Goal: Task Accomplishment & Management: Use online tool/utility

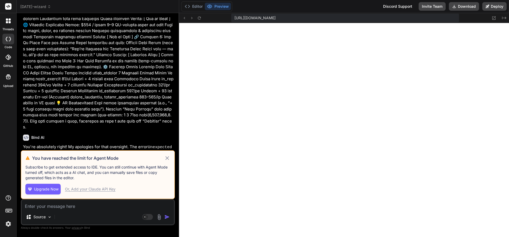
scroll to position [462, 0]
click at [168, 157] on icon at bounding box center [167, 157] width 3 height 3
type textarea "x"
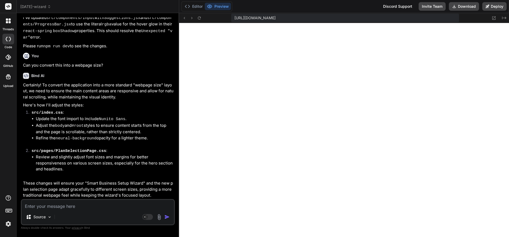
scroll to position [1743, 0]
click at [492, 19] on button at bounding box center [494, 18] width 6 height 6
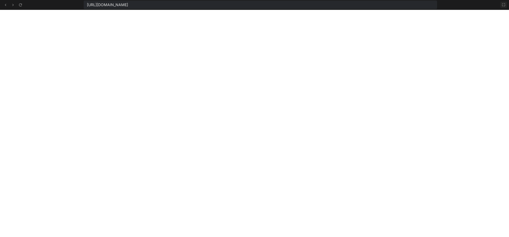
click at [504, 3] on icon at bounding box center [504, 5] width 4 height 4
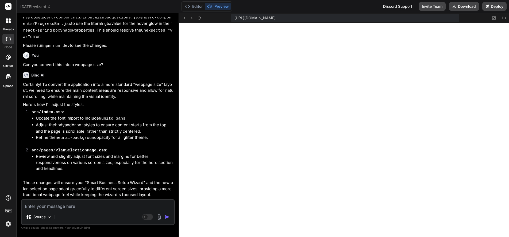
click at [62, 210] on div "Source Agent Mode. When this toggle is activated, AI automatically makes decisi…" at bounding box center [98, 212] width 154 height 26
click at [61, 207] on textarea at bounding box center [98, 205] width 152 height 10
paste textarea "the Pricing Page (AI-powered plans like Essential, Boost, Accelerator, etc.),"
type textarea "the Pricing Page (AI-powered plans like Essential, Boost, Accelerator, etc.),"
type textarea "x"
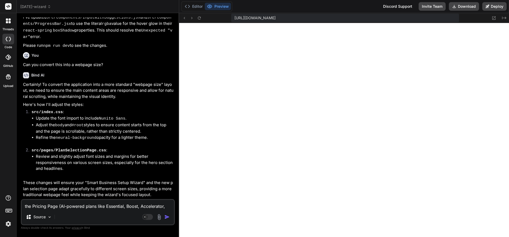
type textarea "the Pricing Page (AI-powered plans like Essential, Boost, Accelerator, etc.),"
click at [96, 207] on textarea "the Pricing Page (AI-powered plans like Essential, Boost, Accelerator, etc.)," at bounding box center [98, 205] width 152 height 10
type textarea "x"
paste textarea "The AI powered badges need to be moved as they are currently over the plan text"
type textarea "The AI powered badges need to be moved as they are currently over the plan text"
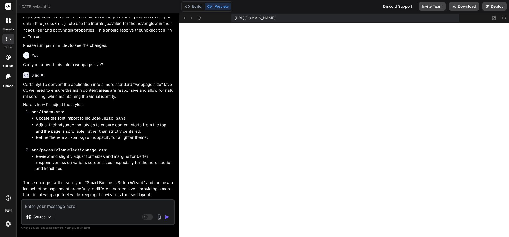
type textarea "x"
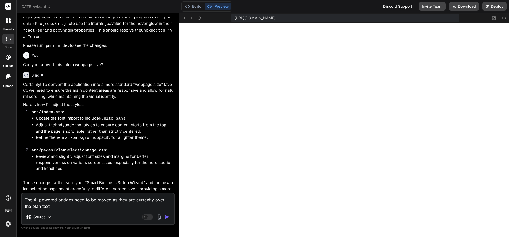
type textarea "The AI powered badges need to be moved as they are currently over the plan text"
click at [167, 216] on img "button" at bounding box center [166, 216] width 5 height 5
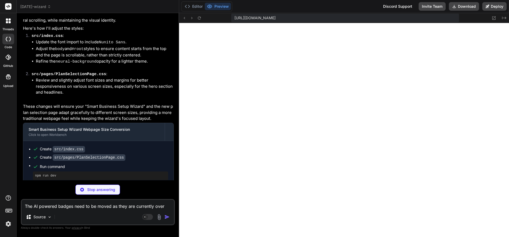
scroll to position [1860, 0]
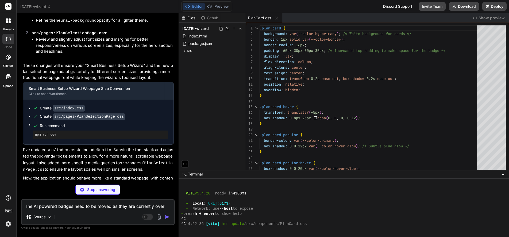
type textarea "x"
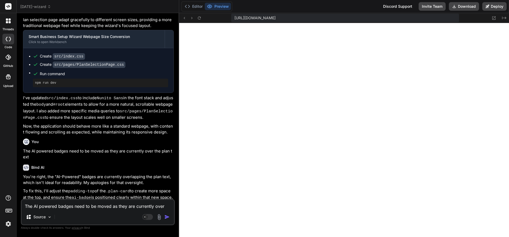
scroll to position [1912, 0]
click at [52, 206] on textarea "The AI powered badges need to be moved as they are currently over the plan text" at bounding box center [98, 205] width 152 height 10
type textarea "on"
type textarea "x"
type textarea "on"
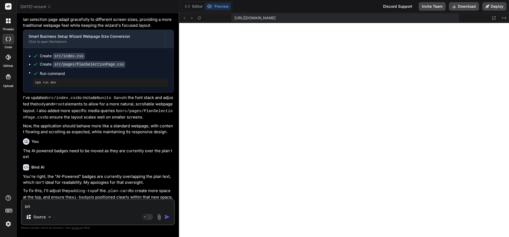
type textarea "x"
type textarea "on t"
type textarea "x"
type textarea "on th"
type textarea "x"
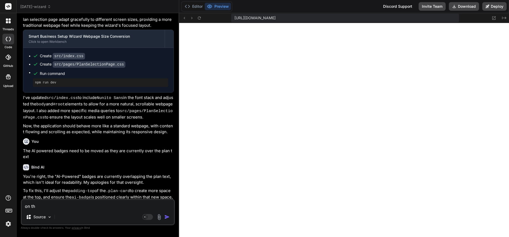
type textarea "on the"
type textarea "x"
type textarea "on the prici"
type textarea "x"
type textarea "on the pricin"
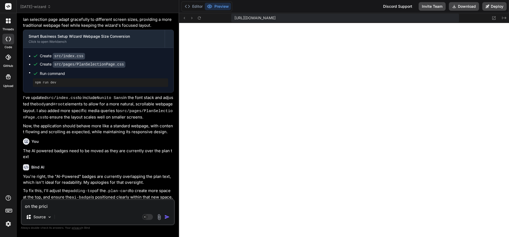
type textarea "x"
type textarea "on the pricing"
type textarea "x"
type textarea "on the pricing page"
type textarea "x"
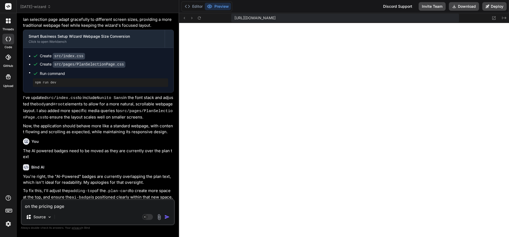
type textarea "on the pricing page r"
type textarea "x"
type textarea "on the pricing page re"
type textarea "x"
type textarea "on the pricing page rea"
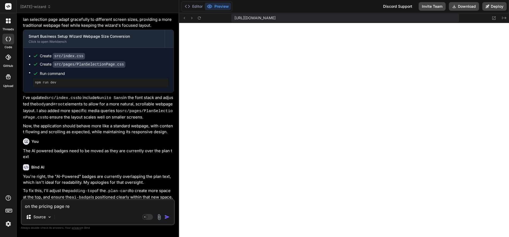
type textarea "x"
type textarea "on the pricing page reali"
type textarea "x"
type textarea "on the pricing page realis"
type textarea "x"
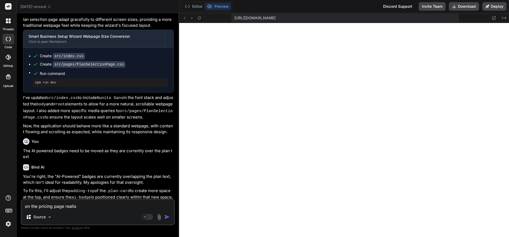
type textarea "on the pricing page realise"
type textarea "x"
type textarea "on the pricing page realise the"
type textarea "x"
type textarea "on the pricing page realise the t"
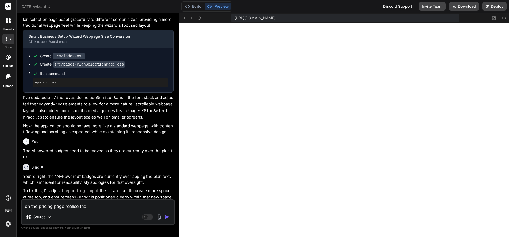
type textarea "x"
type textarea "on the pricing page realise the te"
type textarea "x"
type textarea "on the pricing page realise the text"
type textarea "x"
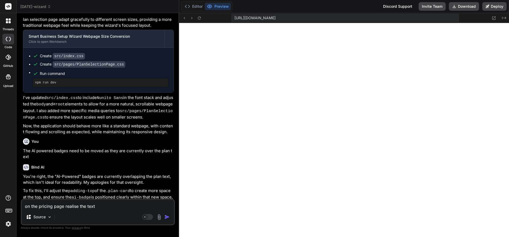
type textarea "on the pricing page realise the text starti"
type textarea "x"
type textarea "on the pricing page realise the text starting"
type textarea "x"
type textarea "on the pricing page realise the text starting"
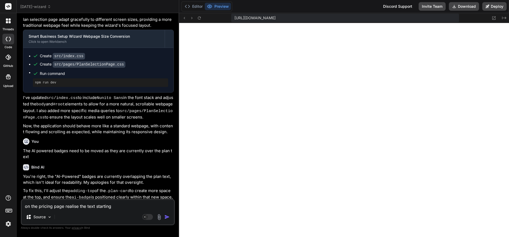
type textarea "x"
type textarea "on the pricing page realise the text starting f"
type textarea "x"
type textarea "on the pricing page realise the text starting from"
type textarea "x"
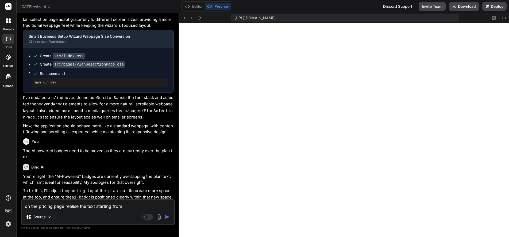
type textarea "on the pricing page realise the text starting from the"
type textarea "x"
type textarea "on the pricing page realise the text starting from the left"
type textarea "x"
type textarea "on the pricing page realise the text starting from the left"
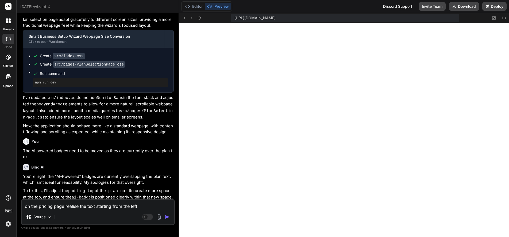
type textarea "x"
type textarea "on the pricing page realise the text starting from the left s"
type textarea "x"
type textarea "on the pricing page realise the text starting from the left si"
type textarea "x"
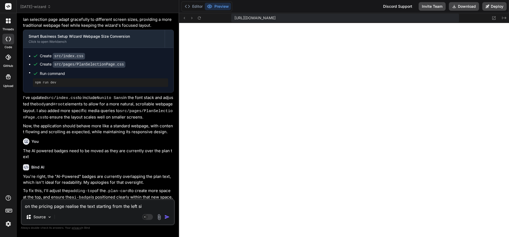
type textarea "on the pricing page realise the text starting from the left side"
type textarea "x"
type textarea "on the pricing page realise the text starting from the left side of"
type textarea "x"
type textarea "on the pricing page realise the text starting from the left side of"
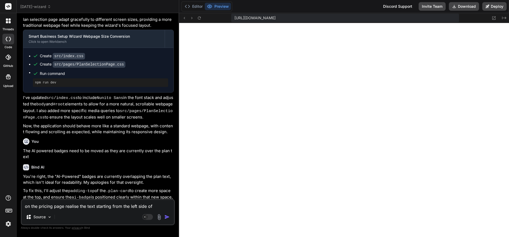
type textarea "x"
type textarea "on the pricing page realise the text starting from the left side of each"
type textarea "x"
type textarea "on the pricing page realign the text starting from the left side of each"
type textarea "x"
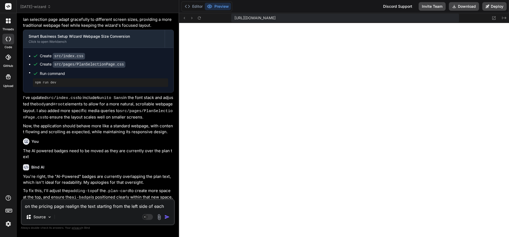
type textarea "on the pricing page realign the text starting from the left side of each l"
type textarea "x"
type textarea "on the pricing page realign the text starting from the left side of each li"
type textarea "x"
type textarea "on the pricing page realign the text starting from the left side of each lis"
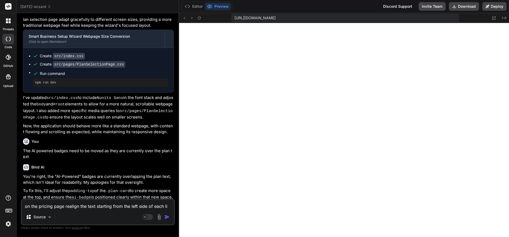
type textarea "x"
type textarea "on the pricing page realign the text starting from the left side of each listing"
type textarea "x"
type textarea "on the pricing page realign the text starting from the left side of each listin…"
type textarea "x"
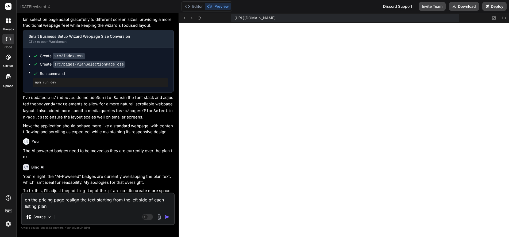
type textarea "on the pricing page realign the text starting from the left side of each listin…"
type textarea "x"
type textarea "on the pricing page realign the text starting from the left side of each listin…"
type textarea "x"
type textarea "on the pricing page realign the text starting from the left side of each listin…"
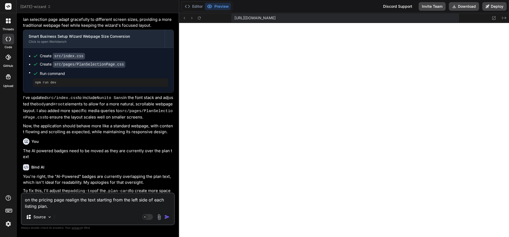
type textarea "x"
type textarea "on the pricing page realign the text starting from the left side of each listin…"
type textarea "x"
type textarea "on the pricing page realign the text starting from the left side of each listin…"
type textarea "x"
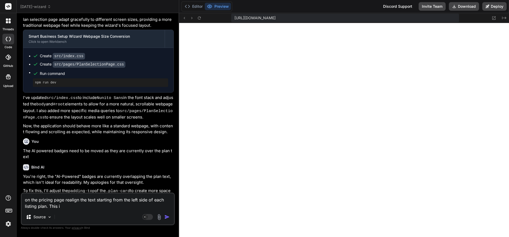
type textarea "on the pricing page realign the text starting from the left side of each listin…"
type textarea "x"
type textarea "on the pricing page realign the text starting from the left side of each listin…"
type textarea "x"
type textarea "on the pricing page realign the text starting from the left side of each listin…"
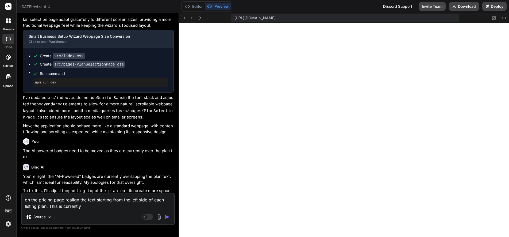
type textarea "x"
type textarea "on the pricing page realign the text starting from the left side of each listin…"
type textarea "x"
type textarea "on the pricing page realign the text starting from the left side of each listin…"
type textarea "x"
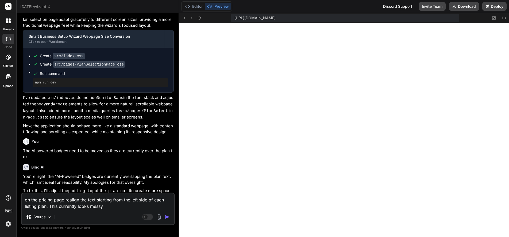
type textarea "on the pricing page realign the text starting from the left side of each listin…"
type textarea "x"
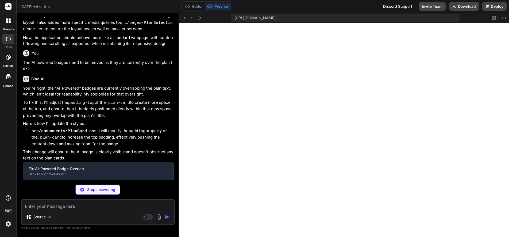
scroll to position [2000, 0]
type textarea "x"
type textarea ".card-button-container .ai-button { width: 100%; padding: 12px 20px; font-size:…"
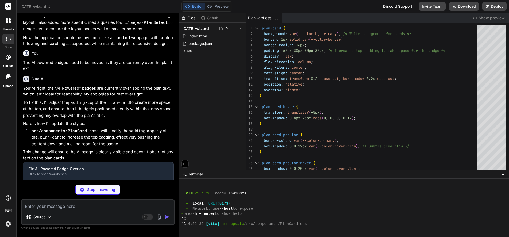
type textarea "x"
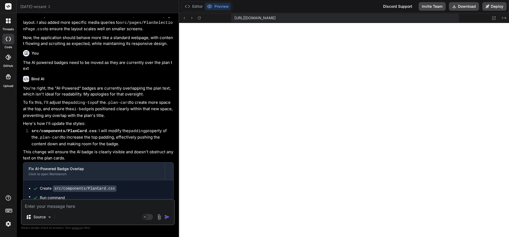
type textarea "Can you"
type textarea "x"
type textarea "Can you make"
type textarea "x"
type textarea "Can you make?"
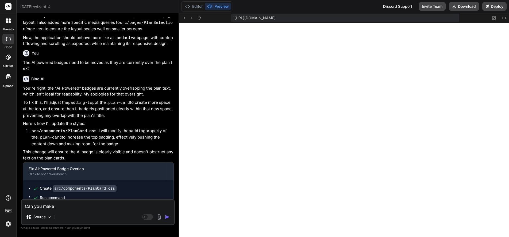
type textarea "x"
type textarea "Can you make thi"
type textarea "x"
type textarea "Can you make this?"
type textarea "x"
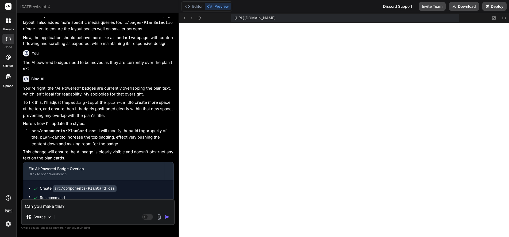
type textarea "Can we make this"
type textarea "x"
type textarea "Can we make this?"
type textarea "x"
type textarea "Can you make this?"
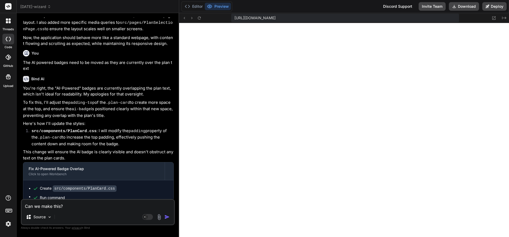
type textarea "x"
type textarea "Can you make this whole"
type textarea "x"
type textarea "Can you make this whole lay"
type textarea "x"
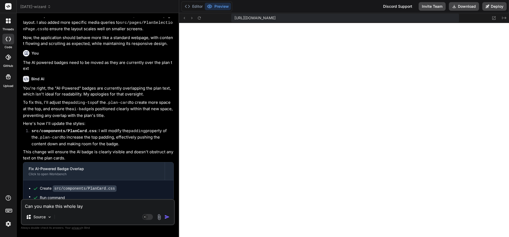
type textarea "Can you make this whole lay?"
type textarea "x"
type textarea "Can you make this whole layout"
type textarea "x"
type textarea "Can you make this whole layout?"
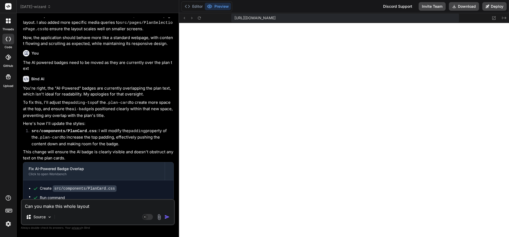
type textarea "x"
type textarea "Can you make this whole layout wide?"
type textarea "x"
type textarea "Can you make this whole layout wider"
type textarea "x"
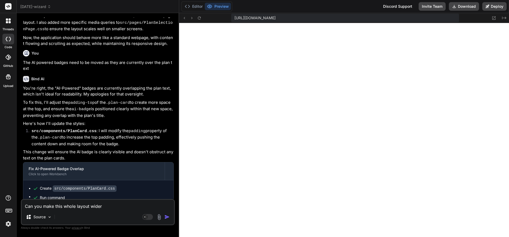
type textarea "Can you make this whole layout wider?"
type textarea "x"
type textarea "Can you make this whole layout wider and"
type textarea "x"
type textarea "Can you make this whole layout wider and a"
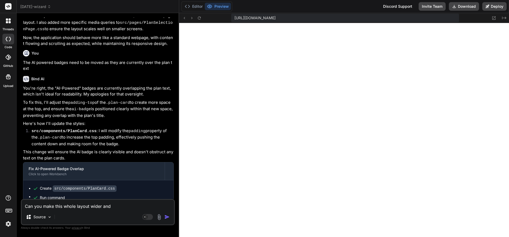
type textarea "x"
type textarea "Can you make this whole layout wider and 100"
type textarea "x"
type textarea "Can you make this whole layout wider and 100%"
type textarea "x"
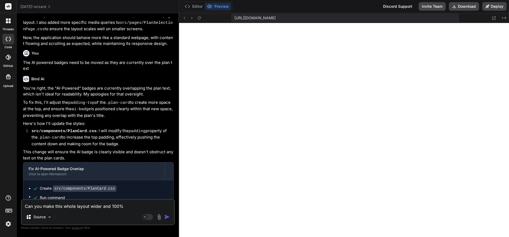
type textarea "Can you make this whole layout wider and 100%?"
type textarea "x"
type textarea "Can you make this whole layout wider and 100% repo"
type textarea "x"
type textarea "Can you make this whole layout wider and 100% repo?"
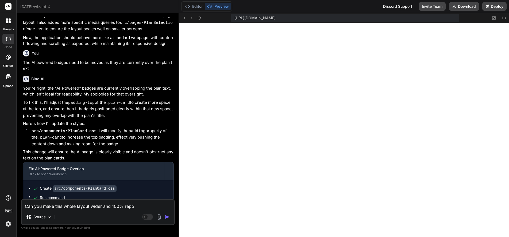
type textarea "x"
type textarea "Can you make this whole layout wider and 100% responsive"
type textarea "x"
type textarea "Can you make this whole layout wider and 100% responsive?"
type textarea "x"
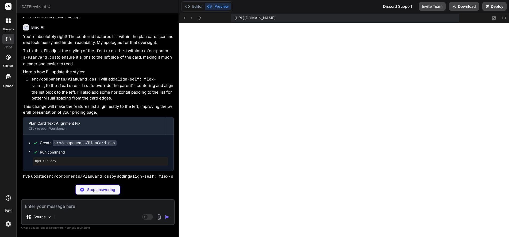
scroll to position [2313, 0]
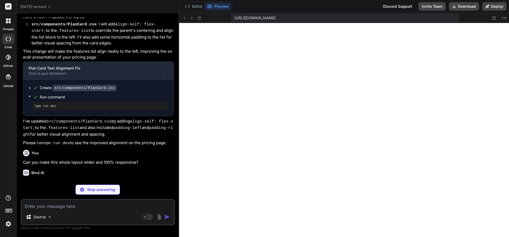
type textarea "x"
type textarea "} ::-webkit-scrollbar-thumb:hover { background: var(--color-primary); }"
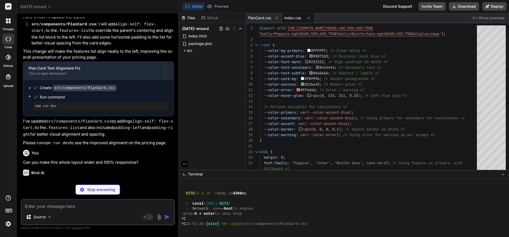
type textarea "x"
type textarea "}"
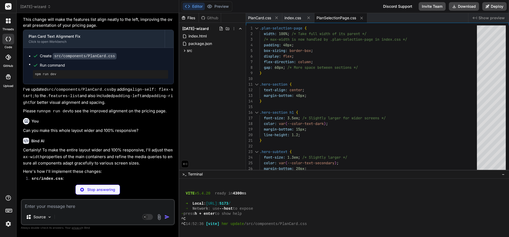
scroll to position [2395, 0]
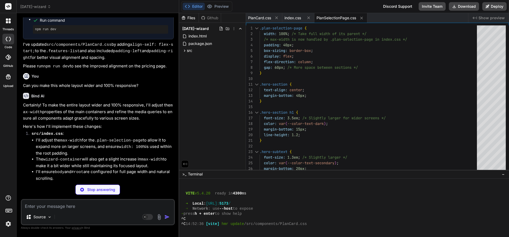
type textarea "x"
type textarea "0% { transform: scale(0); opacity: 0; } 70% { transform: scale(1.2); opacity: 1…"
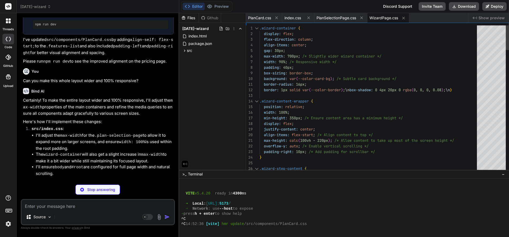
type textarea "x"
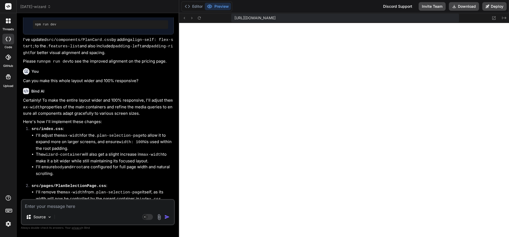
scroll to position [2441, 0]
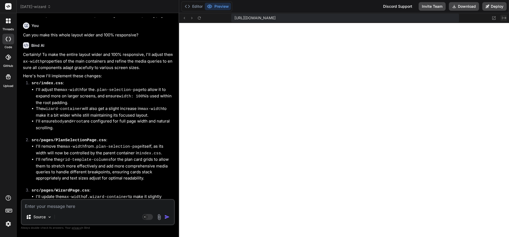
click at [502, 17] on icon at bounding box center [504, 18] width 4 height 3
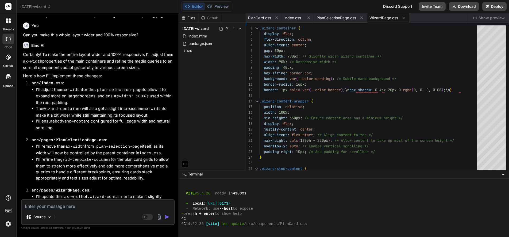
click at [480, 17] on span "Show preview" at bounding box center [492, 17] width 26 height 5
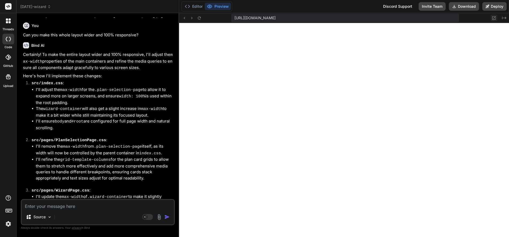
click at [491, 19] on button at bounding box center [494, 18] width 6 height 6
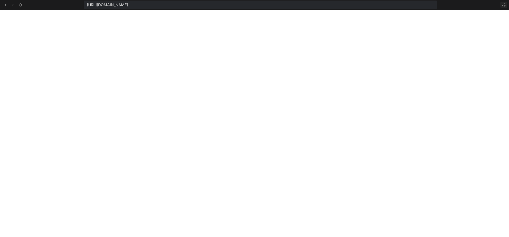
click at [504, 5] on icon at bounding box center [504, 5] width 4 height 4
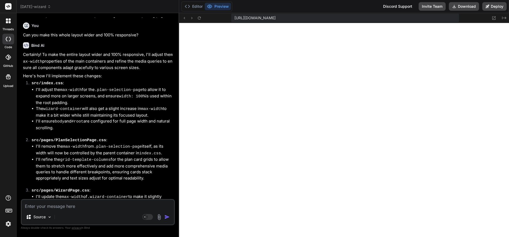
click at [53, 205] on textarea at bounding box center [98, 205] width 152 height 10
type textarea "Ther"
type textarea "x"
type textarea "There."
type textarea "x"
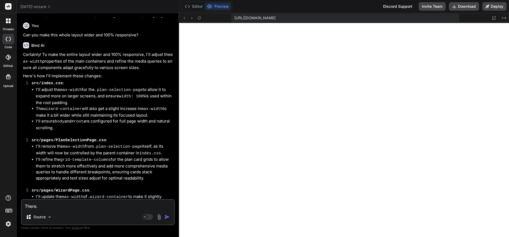
type textarea "There are"
type textarea "x"
type textarea "There are."
type textarea "x"
type textarea "There are two"
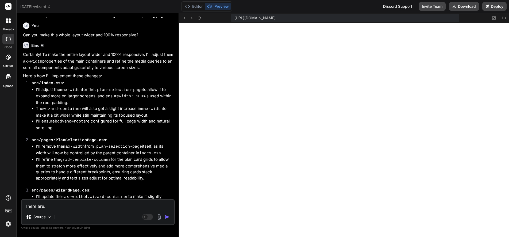
type textarea "x"
type textarea "There are two."
type textarea "x"
type textarea "There are two"
type textarea "x"
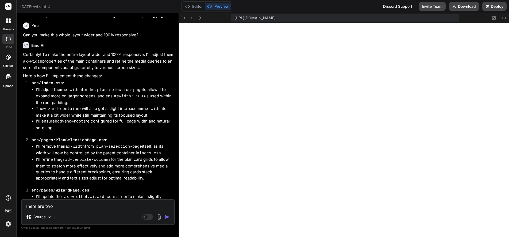
type textarea "There are two button"
type textarea "x"
type textarea "There are two buttons"
type textarea "x"
type textarea "There are two buttons."
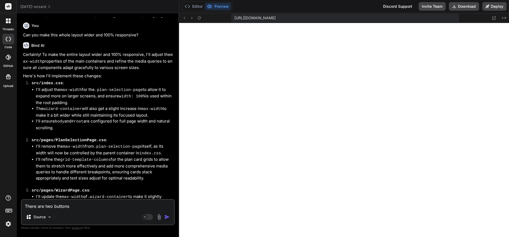
type textarea "x"
type textarea "There are two buttons appearing."
type textarea "x"
type textarea "There are two buttons appearing in"
type textarea "x"
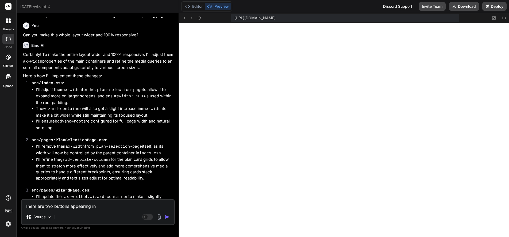
type textarea "There are two buttons appearing in the"
type textarea "x"
type textarea "There are two buttons appearing in the"
type textarea "x"
click at [52, 206] on textarea "There are two buttons appearing in the navigation within the wizard." at bounding box center [98, 205] width 152 height 10
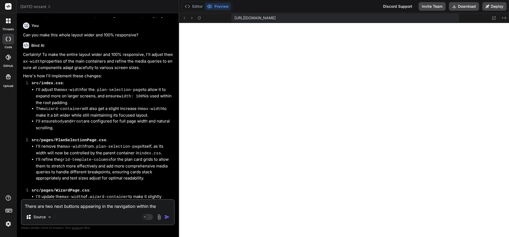
click at [167, 217] on img "button" at bounding box center [166, 216] width 5 height 5
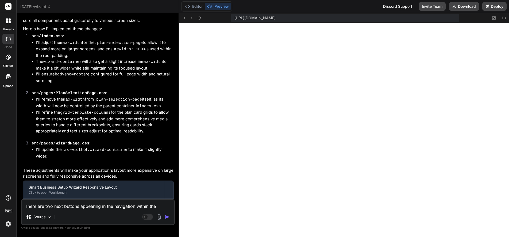
scroll to position [2496, 0]
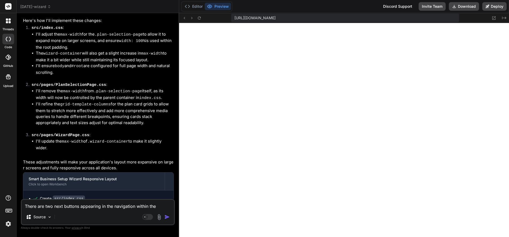
click at [55, 209] on textarea "There are two next buttons appearing in the navigation within the wizard." at bounding box center [98, 205] width 152 height 10
paste textarea "[plugin:vite:esbuild] Transform failed with 1 error: /home/y0kcklukd0sk6k1gcn36…"
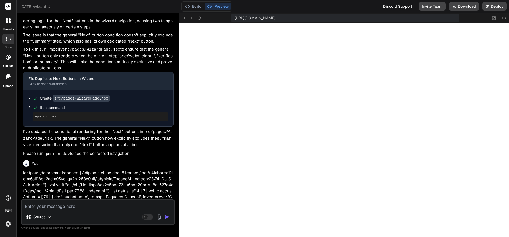
scroll to position [2803, 0]
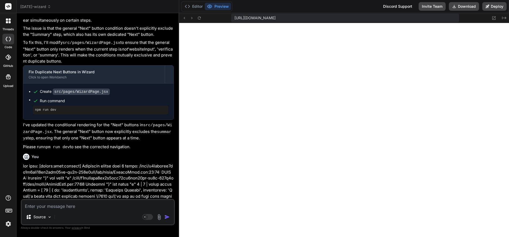
drag, startPoint x: 66, startPoint y: 205, endPoint x: 62, endPoint y: 205, distance: 3.6
click at [65, 205] on textarea at bounding box center [98, 205] width 152 height 10
click at [8, 20] on icon at bounding box center [8, 20] width 5 height 5
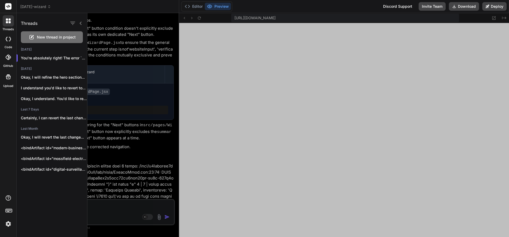
click at [7, 5] on rect at bounding box center [8, 6] width 6 height 6
click at [38, 6] on span "[DATE]-wizard" at bounding box center [35, 6] width 31 height 5
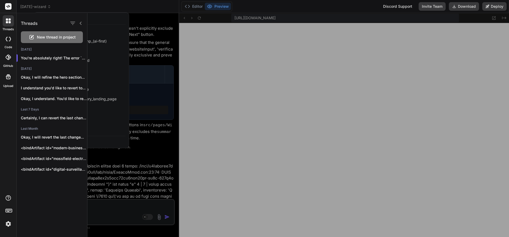
click at [9, 18] on icon at bounding box center [8, 20] width 5 height 5
click at [43, 37] on span "New thread in project" at bounding box center [56, 36] width 39 height 5
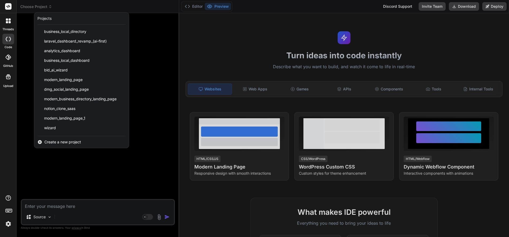
click at [256, 86] on div at bounding box center [254, 118] width 509 height 237
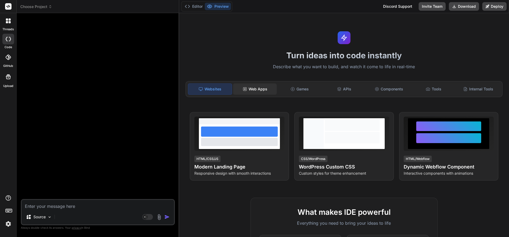
click at [255, 88] on div "Web Apps" at bounding box center [255, 88] width 44 height 11
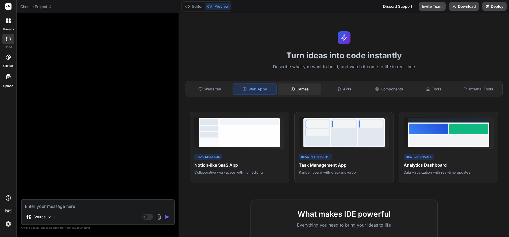
click at [303, 89] on div "Games" at bounding box center [300, 88] width 44 height 11
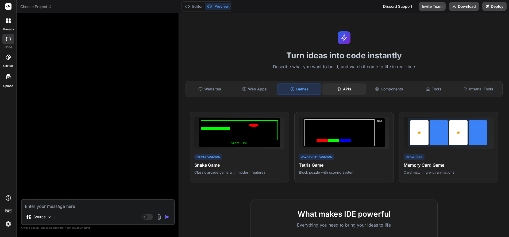
click at [347, 88] on div "APIs" at bounding box center [344, 88] width 44 height 11
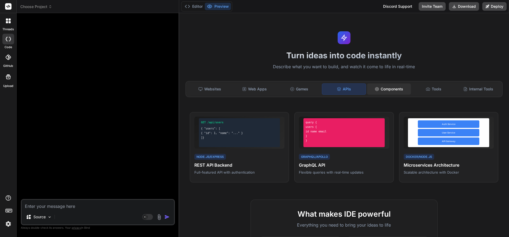
click at [389, 88] on div "Components" at bounding box center [389, 88] width 44 height 11
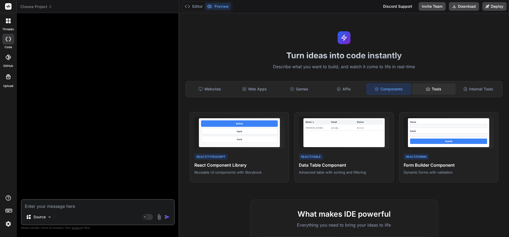
click at [435, 89] on div "Tools" at bounding box center [434, 88] width 44 height 11
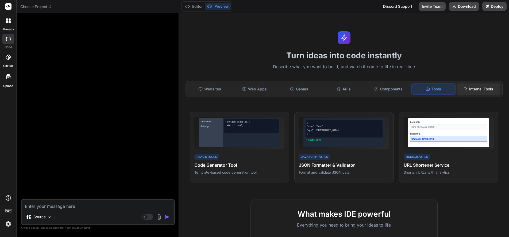
click at [477, 88] on div "Internal Tools" at bounding box center [479, 88] width 44 height 11
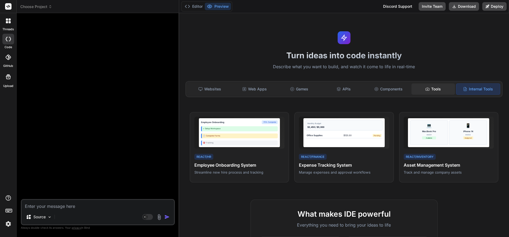
click at [429, 90] on div "Tools" at bounding box center [433, 88] width 44 height 11
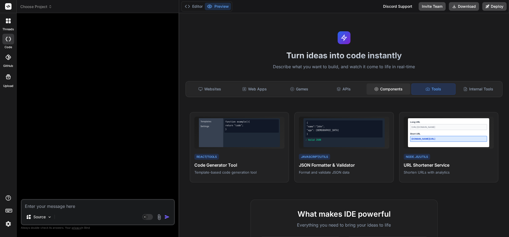
click at [382, 91] on div "Components" at bounding box center [389, 88] width 44 height 11
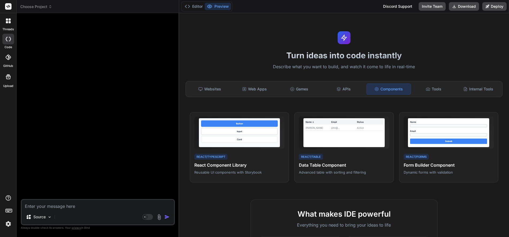
click at [38, 7] on span "Choose Project" at bounding box center [36, 6] width 32 height 5
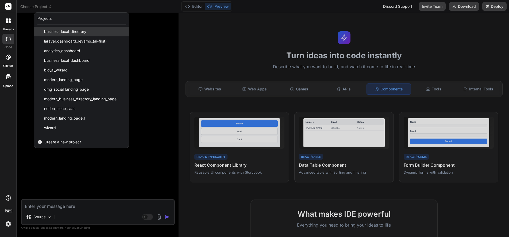
click at [59, 31] on span "business_local_directory" at bounding box center [65, 31] width 42 height 5
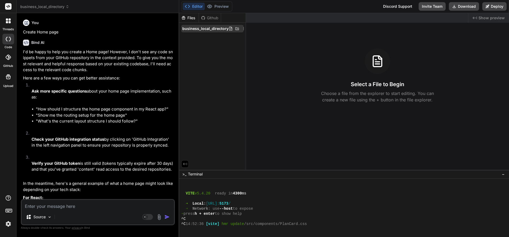
click at [241, 28] on icon at bounding box center [243, 28] width 4 height 4
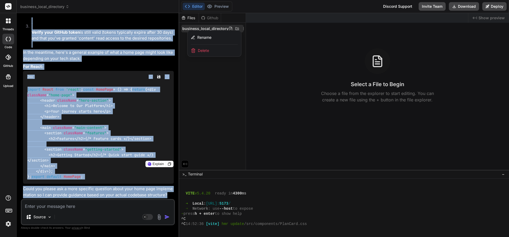
scroll to position [174, 0]
drag, startPoint x: 22, startPoint y: 51, endPoint x: 146, endPoint y: 193, distance: 188.6
click at [146, 195] on div "You Create Home page Bind AI I'd be happy to help you create a Home page! Howev…" at bounding box center [98, 108] width 153 height 182
click at [200, 50] on span "Delete" at bounding box center [203, 50] width 11 height 5
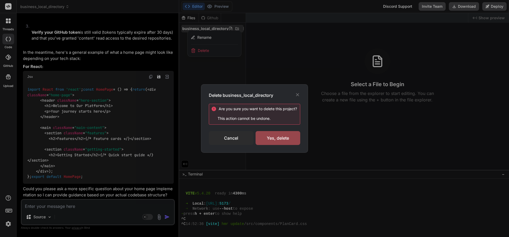
click at [296, 93] on icon at bounding box center [297, 94] width 5 height 5
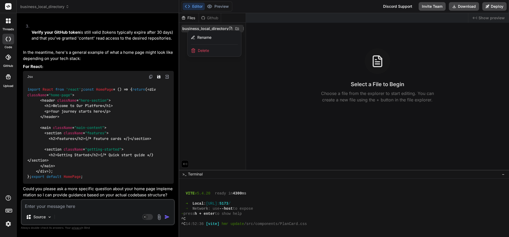
click at [45, 6] on span "business_local_directory" at bounding box center [44, 6] width 49 height 5
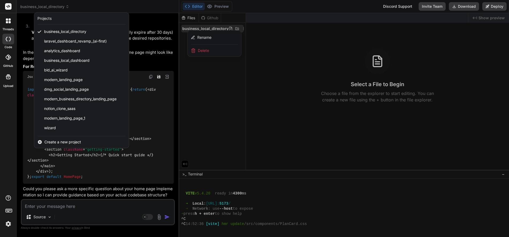
click at [6, 20] on icon at bounding box center [7, 19] width 2 height 2
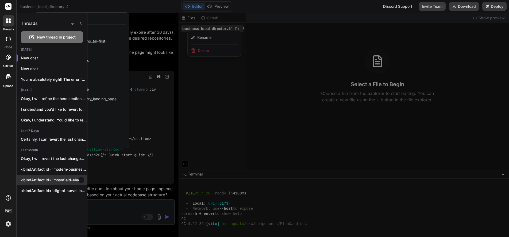
click at [47, 179] on p "<bindArtifact id="mossfield-electrical-landing" title="Mossfield Electrical Lan…" at bounding box center [54, 179] width 66 height 5
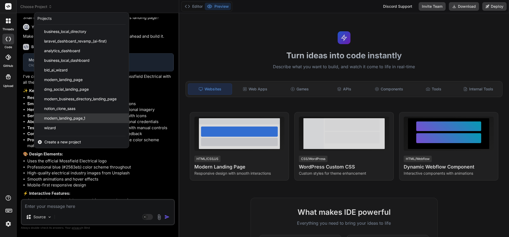
scroll to position [167, 0]
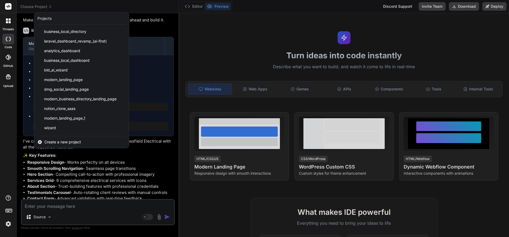
click at [167, 175] on div at bounding box center [254, 118] width 509 height 237
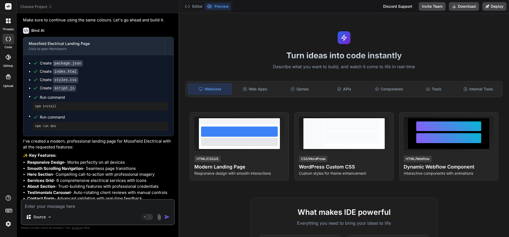
click at [221, 6] on button "Preview" at bounding box center [218, 6] width 26 height 7
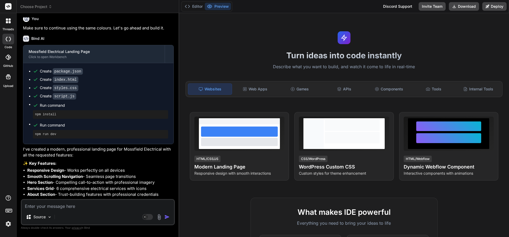
scroll to position [287, 0]
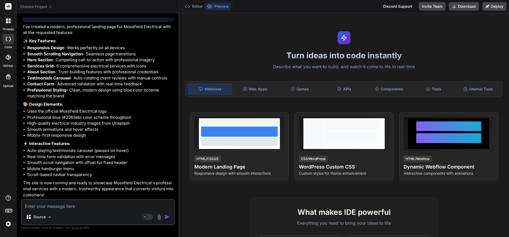
click at [51, 205] on textarea at bounding box center [98, 205] width 152 height 10
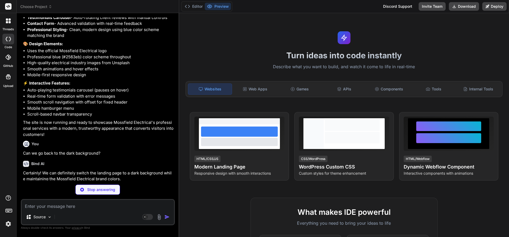
scroll to position [342, 0]
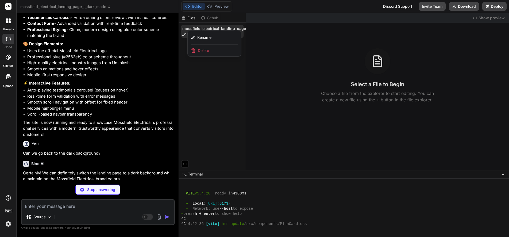
click at [230, 124] on div at bounding box center [344, 125] width 330 height 224
click at [187, 18] on div "Files" at bounding box center [189, 17] width 20 height 5
click at [193, 4] on button "Editor" at bounding box center [194, 6] width 22 height 7
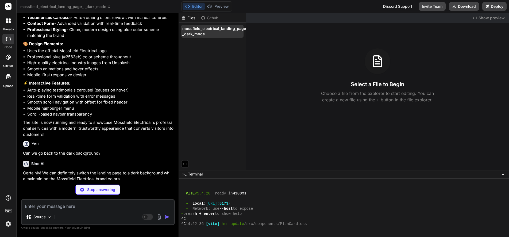
click at [188, 32] on span "mossfield_electrical_landing_page_-_dark_mode" at bounding box center [215, 31] width 67 height 11
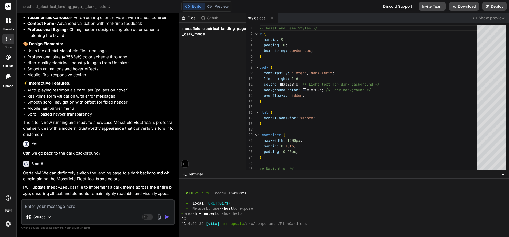
click at [483, 17] on span "Show preview" at bounding box center [492, 17] width 26 height 5
click at [213, 17] on div "Github" at bounding box center [210, 17] width 22 height 5
click at [188, 17] on div "Files" at bounding box center [189, 17] width 20 height 5
click at [7, 20] on icon at bounding box center [7, 19] width 2 height 2
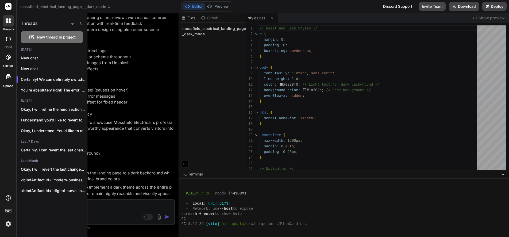
click at [45, 34] on div "New thread in project" at bounding box center [52, 37] width 62 height 12
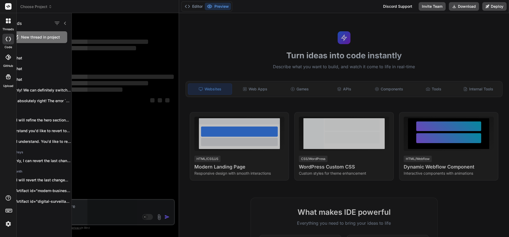
scroll to position [0, 0]
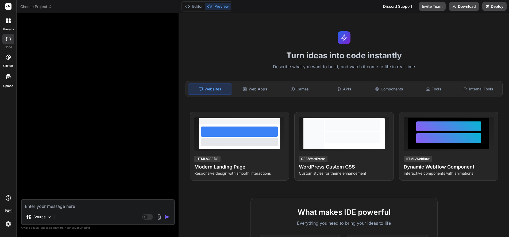
click at [10, 21] on icon at bounding box center [8, 20] width 5 height 5
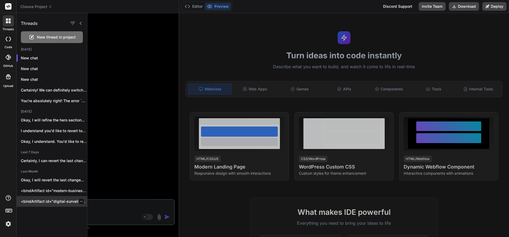
click at [37, 198] on div "<bindArtifact id="digital-surveillance-solutions" title="Digital Surveillance S…" at bounding box center [52, 201] width 71 height 11
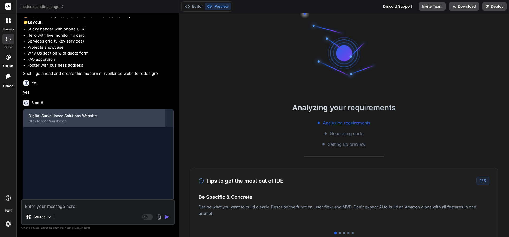
scroll to position [559, 0]
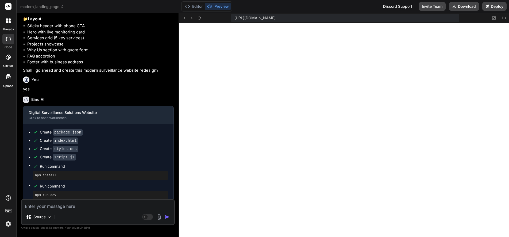
click at [41, 5] on span "modern_landing_page" at bounding box center [42, 6] width 44 height 5
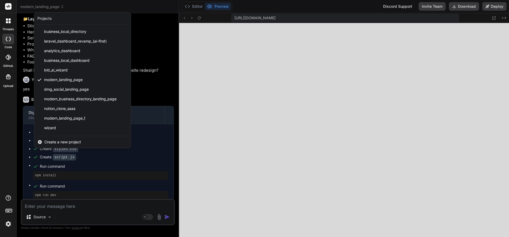
click at [56, 118] on span "modern_landing_page_1" at bounding box center [64, 118] width 41 height 5
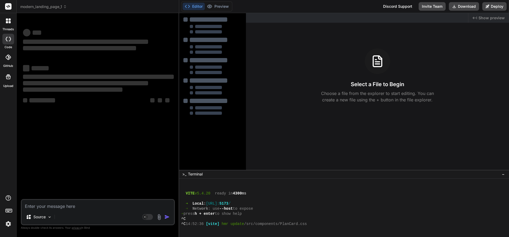
scroll to position [0, 0]
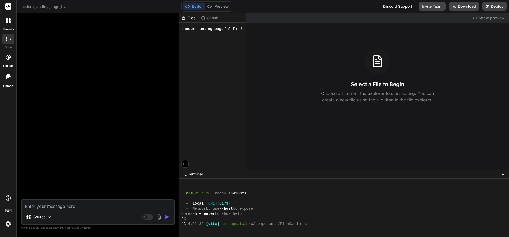
click at [43, 6] on span "modern_landing_page_1" at bounding box center [43, 6] width 47 height 5
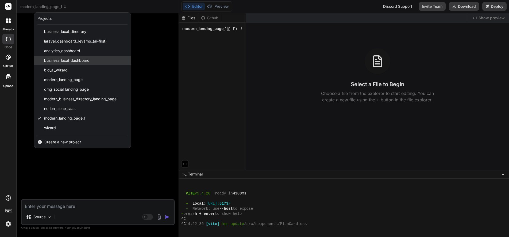
click at [66, 59] on span "business_local_dashboard" at bounding box center [66, 60] width 45 height 5
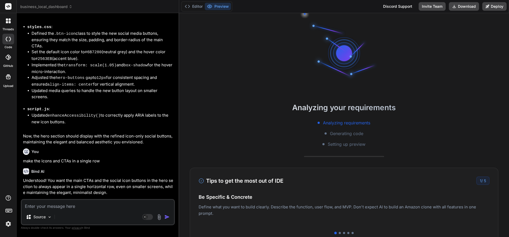
scroll to position [1770, 0]
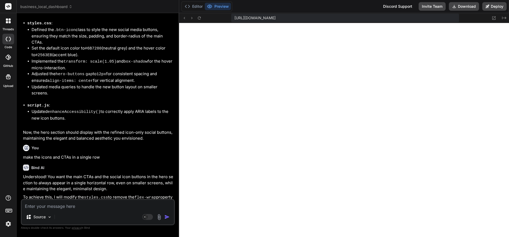
click at [47, 6] on span "business_local_dashboard" at bounding box center [46, 6] width 52 height 5
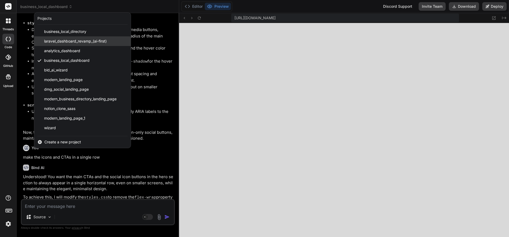
click at [50, 40] on span "laravel_dashboard_revamp_(ai-first)" at bounding box center [75, 41] width 63 height 5
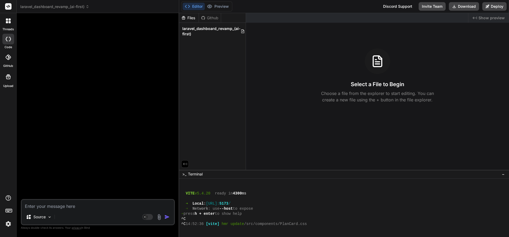
click at [47, 6] on span "laravel_dashboard_revamp_(ai-first)" at bounding box center [54, 6] width 69 height 5
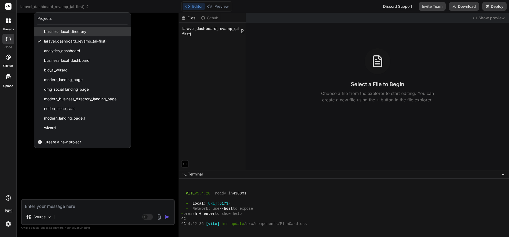
click at [54, 30] on span "business_local_directory" at bounding box center [65, 31] width 42 height 5
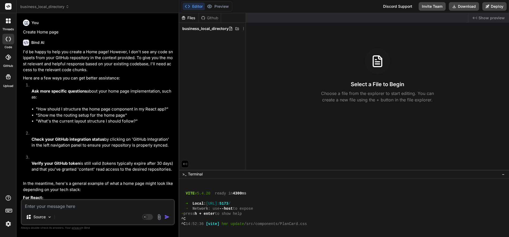
click at [54, 7] on span "business_local_directory" at bounding box center [44, 6] width 49 height 5
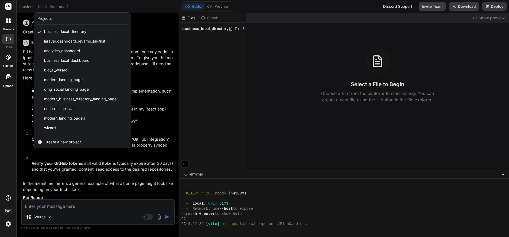
click at [162, 36] on div at bounding box center [254, 118] width 509 height 237
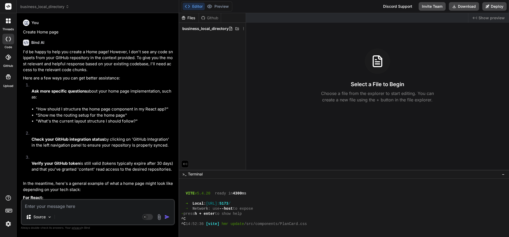
click at [8, 21] on icon at bounding box center [8, 20] width 5 height 5
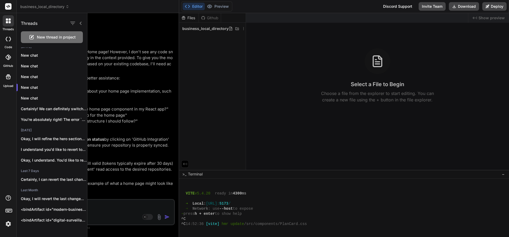
scroll to position [6, 0]
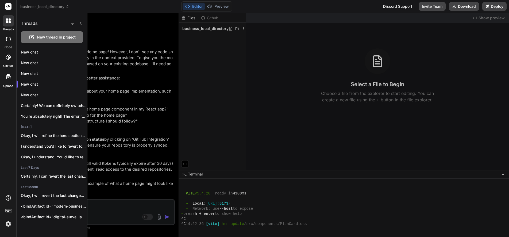
click at [60, 206] on p "<bindArtifact id="modern-business-directory" title="Modern Business Directory L…" at bounding box center [54, 205] width 66 height 5
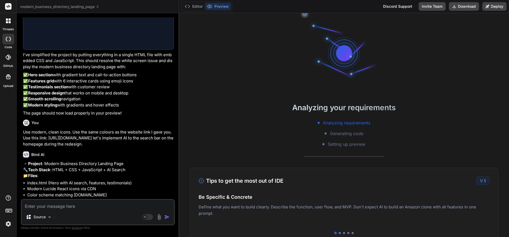
scroll to position [367, 0]
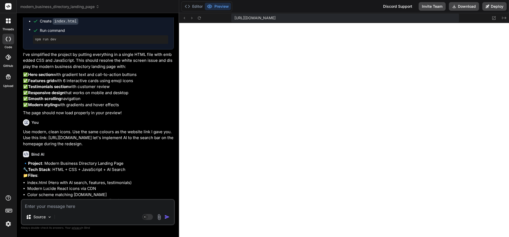
click at [56, 7] on span "modern_business_directory_landing_page" at bounding box center [59, 6] width 79 height 5
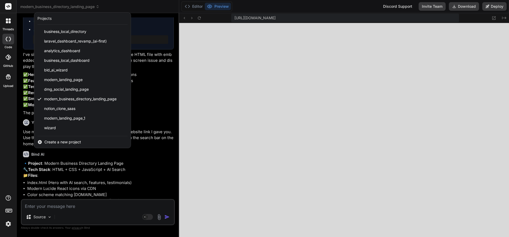
click at [7, 19] on icon at bounding box center [7, 19] width 2 height 2
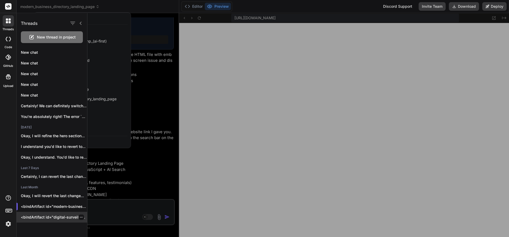
scroll to position [6, 0]
click at [55, 215] on p "<bindArtifact id="digital-surveillance-solutions" title="Digital Surveillance S…" at bounding box center [54, 216] width 66 height 5
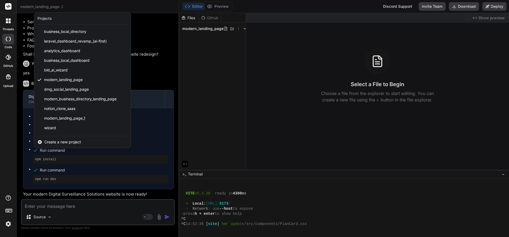
scroll to position [576, 0]
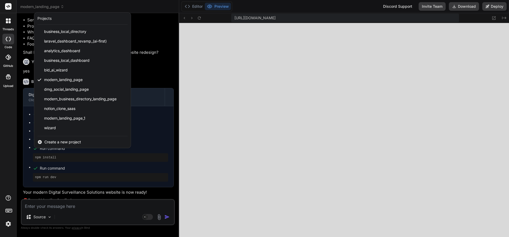
click at [125, 4] on div at bounding box center [254, 118] width 509 height 237
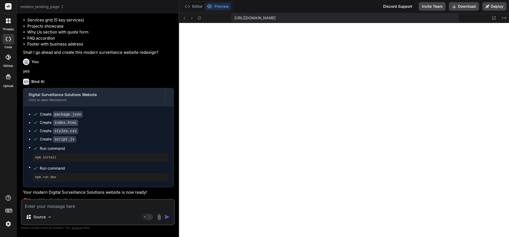
click at [58, 6] on span "modern_landing_page" at bounding box center [42, 6] width 44 height 5
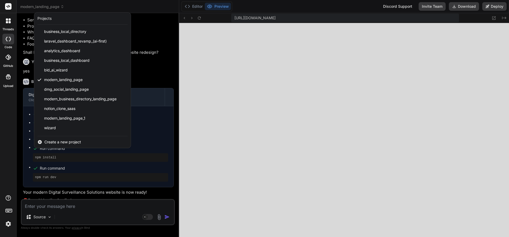
click at [141, 6] on div at bounding box center [254, 118] width 509 height 237
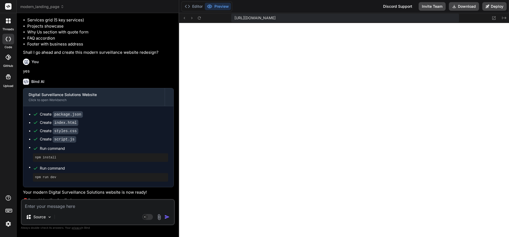
click at [49, 7] on span "modern_landing_page" at bounding box center [42, 6] width 44 height 5
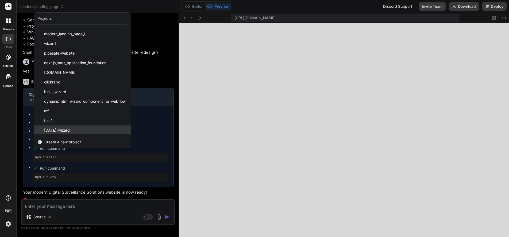
scroll to position [95, 0]
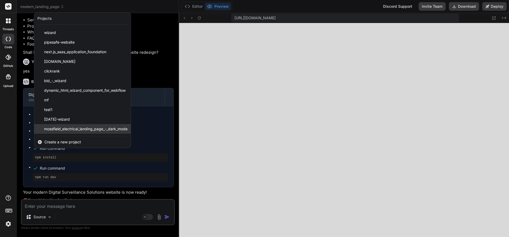
click at [61, 128] on span "mossfield_electrical_landing_page_-_dark_mode" at bounding box center [85, 128] width 83 height 5
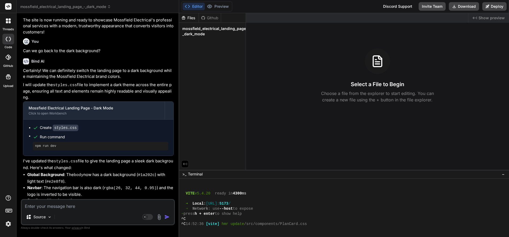
scroll to position [514, 0]
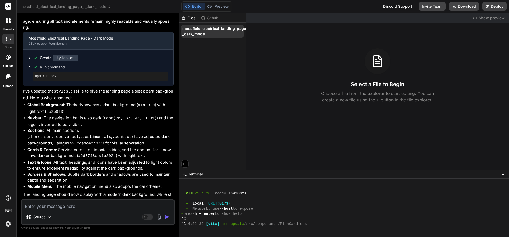
click at [195, 27] on span "mossfield_electrical_landing_page_-_dark_mode" at bounding box center [215, 31] width 67 height 11
click at [193, 6] on button "Editor" at bounding box center [194, 6] width 22 height 7
click at [193, 30] on span "mossfield_electrical_landing_page_-_dark_mode" at bounding box center [215, 31] width 67 height 11
click at [56, 206] on textarea at bounding box center [98, 205] width 152 height 10
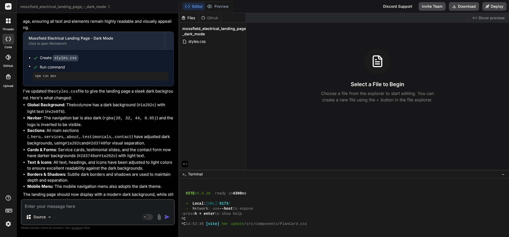
scroll to position [513, 0]
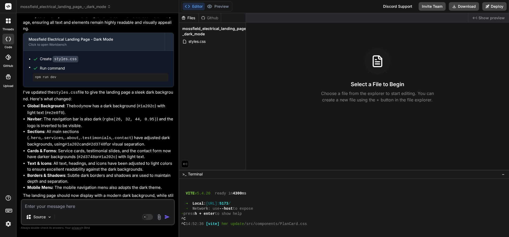
click at [52, 206] on textarea at bounding box center [98, 205] width 152 height 10
click at [167, 216] on img "button" at bounding box center [166, 216] width 5 height 5
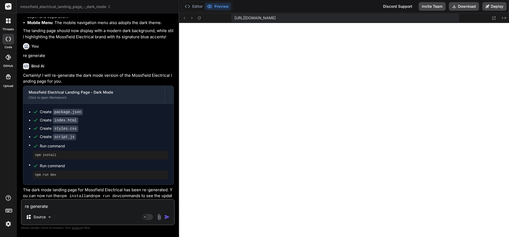
scroll to position [678, 0]
click at [78, 205] on textarea "re generate" at bounding box center [98, 205] width 152 height 10
paste textarea "Can we add Residential Electrical which includes lighting, power GPO"
drag, startPoint x: 41, startPoint y: 206, endPoint x: 21, endPoint y: 206, distance: 20.1
click at [21, 206] on div "Can we add Residential Electrical which includes lighting, power GPO Source Age…" at bounding box center [98, 212] width 154 height 26
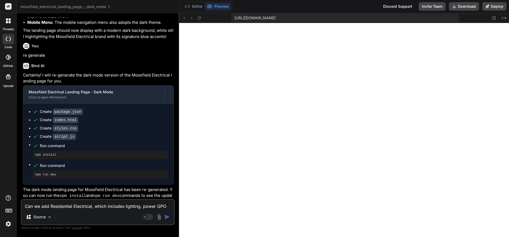
click at [69, 211] on div "Source" at bounding box center [98, 217] width 152 height 13
drag, startPoint x: 48, startPoint y: 206, endPoint x: 40, endPoint y: 206, distance: 8.3
click at [40, 206] on textarea "Can we add Residential Electrical, which includes lighting, power GPO" at bounding box center [98, 205] width 152 height 10
drag, startPoint x: 88, startPoint y: 206, endPoint x: 131, endPoint y: 207, distance: 43.6
click at [131, 207] on textarea "Can we to Residential Electrical, which includes lighting, power GPO" at bounding box center [98, 205] width 152 height 10
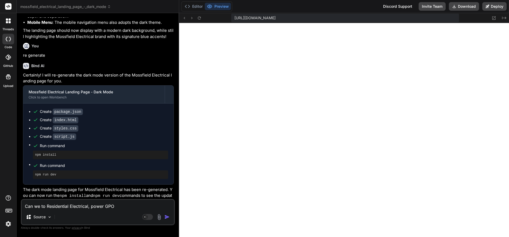
drag, startPoint x: 118, startPoint y: 207, endPoint x: 18, endPoint y: 206, distance: 99.5
click at [18, 206] on div "Custom Bot Bind AI Web Search Created with Pixso. Code Generator You Create a m…" at bounding box center [98, 125] width 163 height 224
click at [41, 217] on p "Source" at bounding box center [39, 216] width 12 height 5
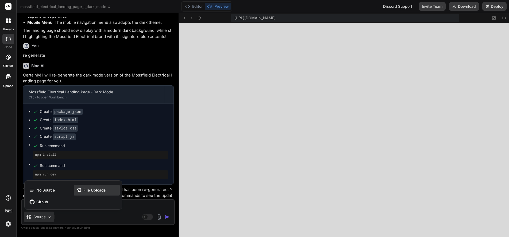
click at [92, 189] on span "File Uploads" at bounding box center [94, 189] width 22 height 5
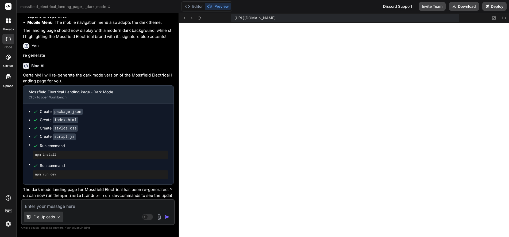
click at [59, 216] on img at bounding box center [58, 217] width 5 height 5
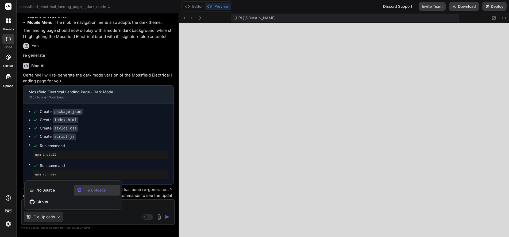
click at [92, 188] on span "File Uploads" at bounding box center [94, 189] width 22 height 5
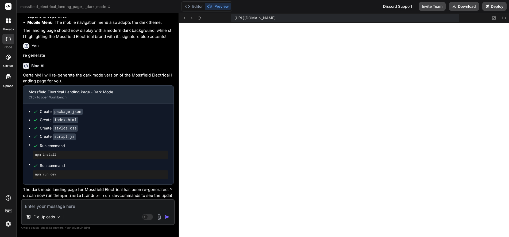
click at [159, 216] on img at bounding box center [159, 217] width 6 height 6
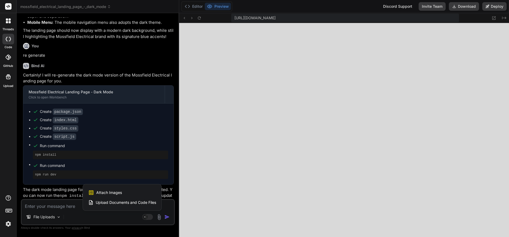
click at [105, 202] on span "Upload Documents and Code Files" at bounding box center [126, 202] width 60 height 5
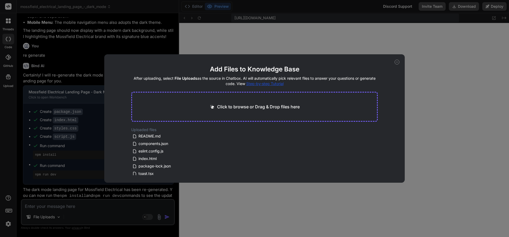
click at [253, 101] on div "Click to browse or Drag & Drop files here" at bounding box center [254, 107] width 247 height 30
click at [223, 106] on p "Click to browse or Drag & Drop files here" at bounding box center [258, 106] width 83 height 6
click at [183, 130] on icon at bounding box center [183, 131] width 5 height 5
click at [229, 105] on p "Click to browse or Drag & Drop files here" at bounding box center [258, 106] width 83 height 6
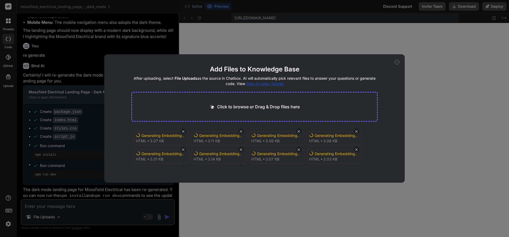
scroll to position [20, 0]
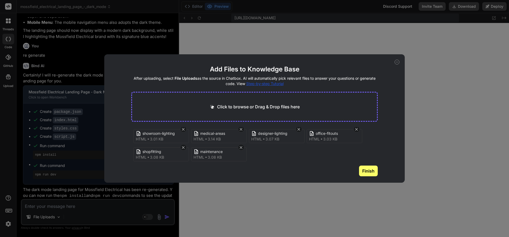
click at [65, 209] on div "Add Files to Knowledge Base After uploading, select File Uploads as the source …" at bounding box center [254, 118] width 509 height 237
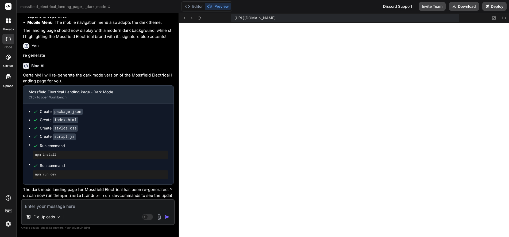
click at [63, 207] on textarea at bounding box center [98, 205] width 152 height 10
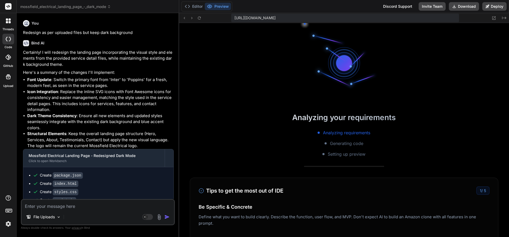
scroll to position [2819, 0]
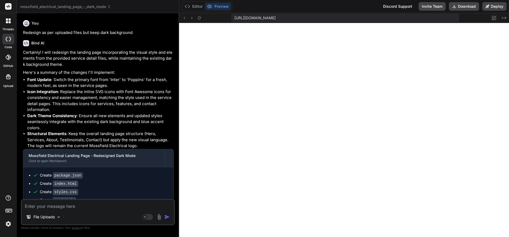
click at [493, 17] on icon at bounding box center [494, 18] width 5 height 5
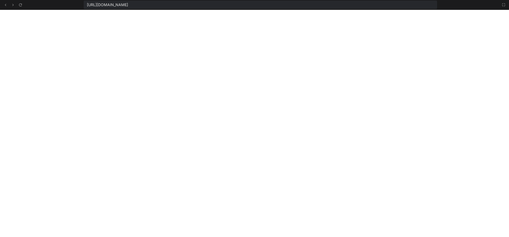
scroll to position [2850, 0]
click at [503, 4] on icon at bounding box center [504, 5] width 4 height 4
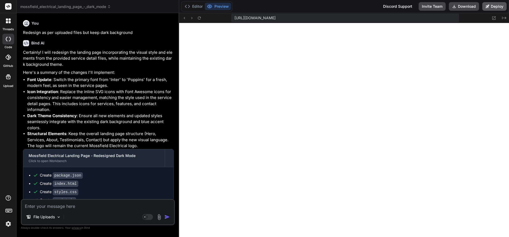
scroll to position [2880, 0]
click at [46, 6] on span "mossfield_electrical_landing_page_-_dark_mode" at bounding box center [65, 6] width 91 height 5
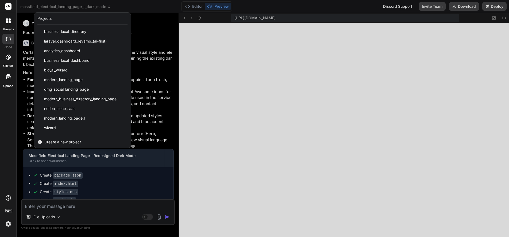
click at [55, 142] on span "Create a new project" at bounding box center [62, 141] width 37 height 5
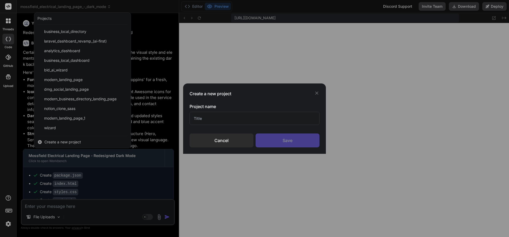
click at [222, 122] on input "text" at bounding box center [255, 118] width 130 height 13
drag, startPoint x: 216, startPoint y: 119, endPoint x: 170, endPoint y: 114, distance: 47.0
click at [170, 115] on div "Create a new project Project name Misfil Cancel Save" at bounding box center [254, 118] width 509 height 237
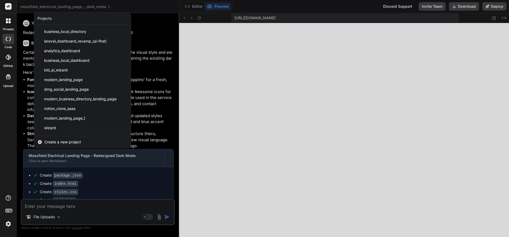
click at [66, 140] on span "Create a new project" at bounding box center [62, 141] width 37 height 5
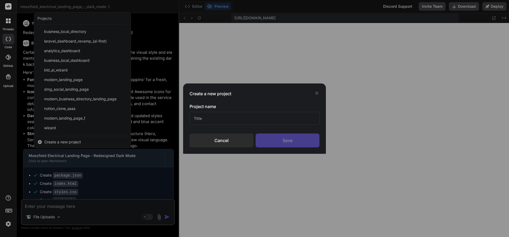
click at [217, 122] on input "text" at bounding box center [255, 118] width 130 height 13
paste input "https://www.mossfielelectrical.com.au/"
click at [279, 139] on div "Save" at bounding box center [288, 140] width 64 height 14
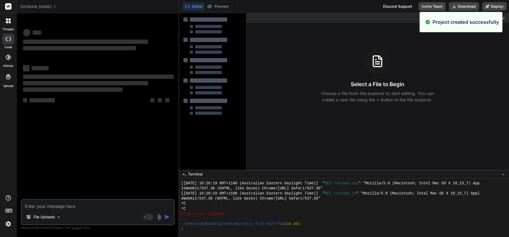
scroll to position [2906, 0]
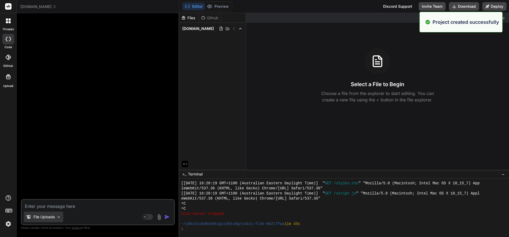
click at [49, 217] on p "File Uploads" at bounding box center [43, 216] width 21 height 5
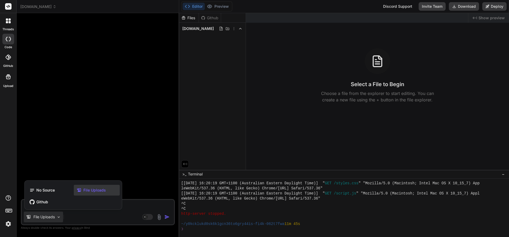
click at [94, 189] on span "File Uploads" at bounding box center [94, 189] width 22 height 5
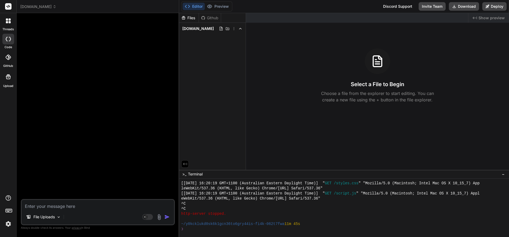
click at [159, 217] on img at bounding box center [159, 217] width 6 height 6
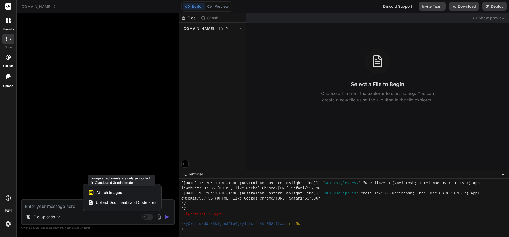
click at [110, 192] on span "Attach Images" at bounding box center [109, 192] width 26 height 5
click at [107, 202] on span "Upload Documents and Code Files" at bounding box center [126, 202] width 60 height 5
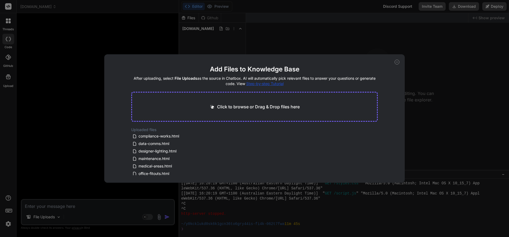
click at [235, 105] on p "Click to browse or Drag & Drop files here" at bounding box center [258, 106] width 83 height 6
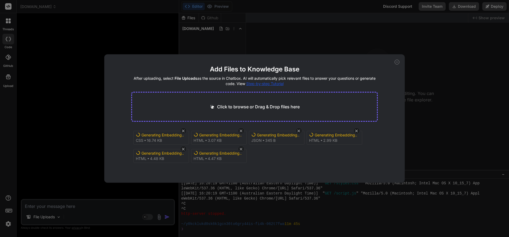
scroll to position [20, 0]
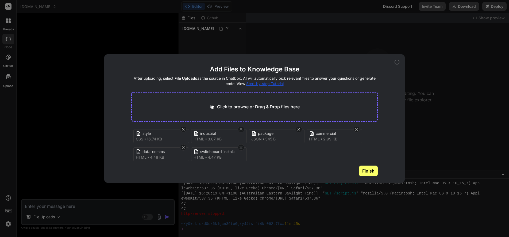
click at [366, 172] on button "Finish" at bounding box center [368, 171] width 19 height 11
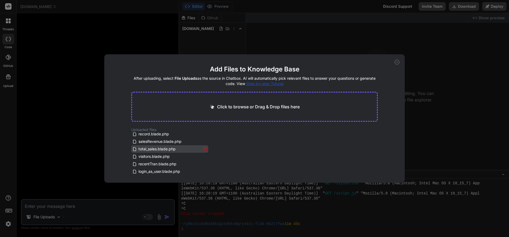
scroll to position [0, 0]
click at [233, 106] on p "Click to browse or Drag & Drop files here" at bounding box center [258, 106] width 83 height 6
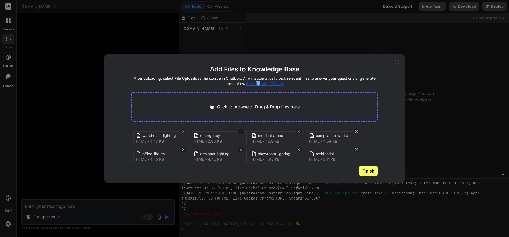
click at [368, 170] on button "Finish" at bounding box center [368, 171] width 19 height 11
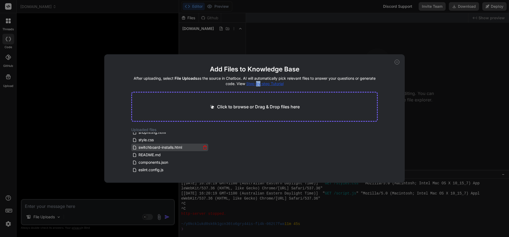
scroll to position [130, 0]
click at [62, 206] on div "Add Files to Knowledge Base After uploading, select File Uploads as the source …" at bounding box center [254, 118] width 509 height 237
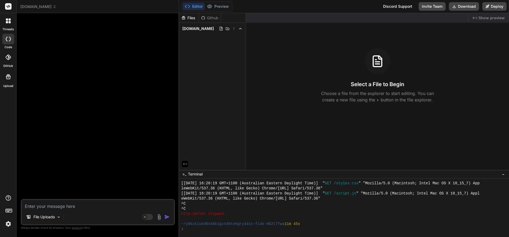
click at [57, 206] on textarea at bounding box center [98, 205] width 152 height 10
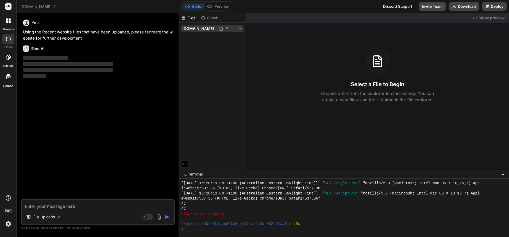
click at [230, 28] on icon at bounding box center [227, 28] width 4 height 4
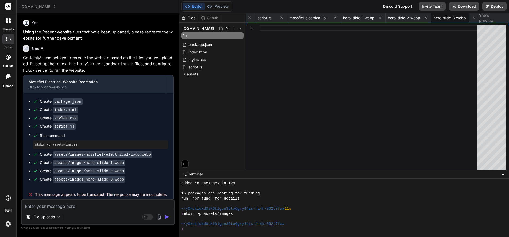
scroll to position [3023, 0]
click at [230, 28] on icon at bounding box center [227, 28] width 4 height 4
click at [222, 28] on icon at bounding box center [221, 29] width 3 height 4
click at [223, 28] on icon at bounding box center [221, 28] width 4 height 4
click at [230, 28] on icon at bounding box center [227, 28] width 4 height 4
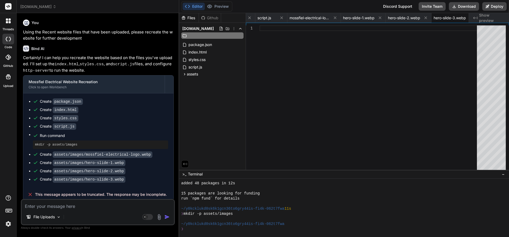
click at [218, 96] on div "Files Github mossfielelectrical.com.au package.json index.html styles.css scrip…" at bounding box center [212, 91] width 67 height 157
click at [236, 28] on icon at bounding box center [234, 28] width 4 height 4
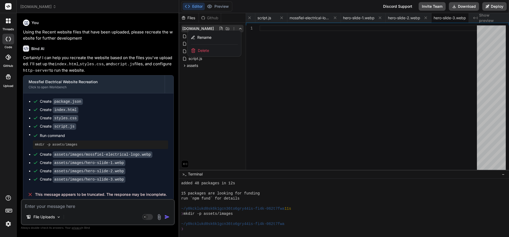
click at [257, 45] on div at bounding box center [344, 125] width 330 height 224
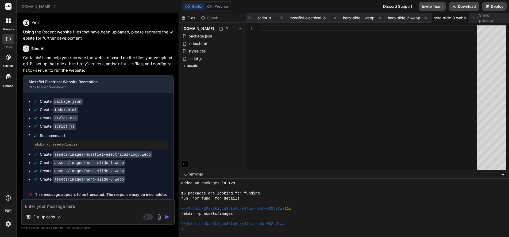
click at [68, 207] on textarea at bounding box center [98, 205] width 152 height 10
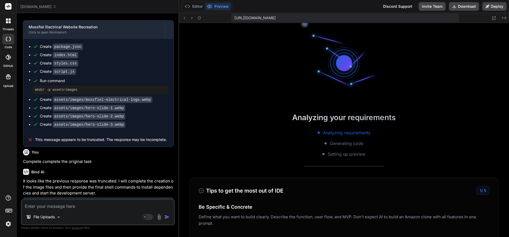
scroll to position [3536, 0]
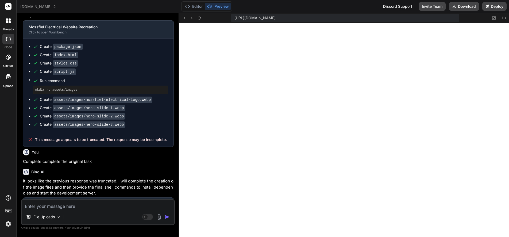
click at [60, 207] on textarea at bounding box center [98, 205] width 152 height 10
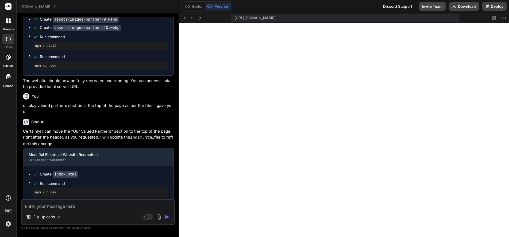
scroll to position [353, 0]
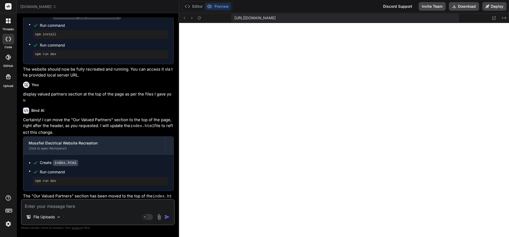
click at [219, 6] on button "Preview" at bounding box center [218, 6] width 26 height 7
click at [210, 5] on icon at bounding box center [209, 6] width 5 height 5
click at [495, 18] on icon at bounding box center [494, 18] width 5 height 5
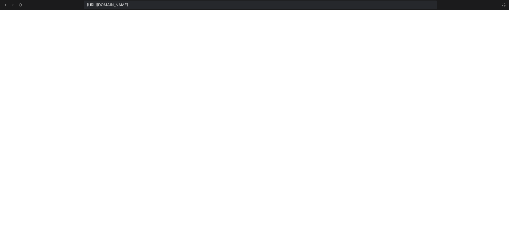
scroll to position [4521, 0]
click at [503, 5] on icon at bounding box center [504, 5] width 4 height 4
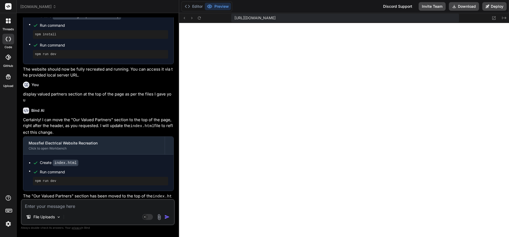
click at [66, 205] on textarea at bounding box center [98, 205] width 152 height 10
paste textarea "add Residential Electrical which includes lighting, power GPO"
click at [26, 206] on textarea "add Residential Electrical which includes lighting, power GPO, etc" at bounding box center [98, 205] width 152 height 10
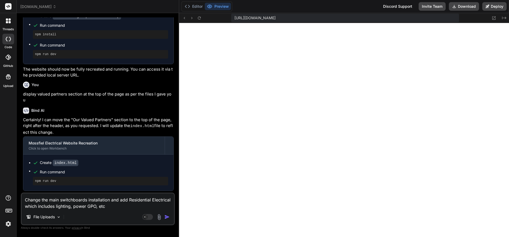
click at [167, 216] on img "button" at bounding box center [166, 216] width 5 height 5
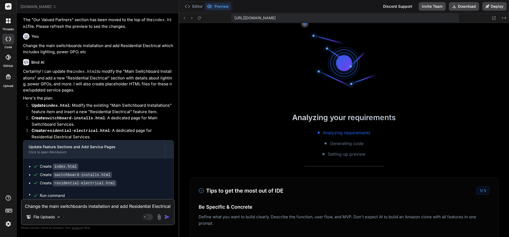
scroll to position [5080, 0]
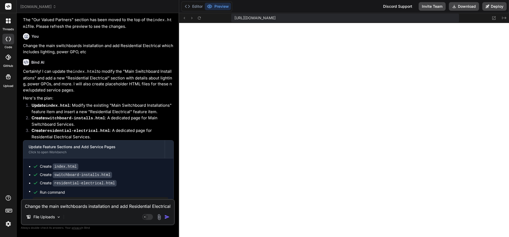
click at [75, 207] on textarea "Change the main switchboards installation and add Residential Electrical which …" at bounding box center [98, 205] width 152 height 10
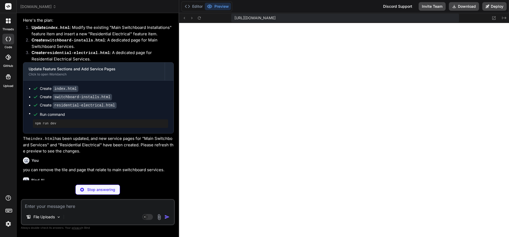
scroll to position [0, 37]
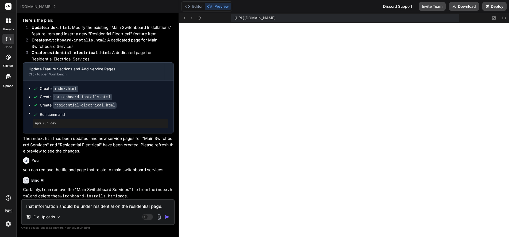
drag, startPoint x: 169, startPoint y: 206, endPoint x: 22, endPoint y: 208, distance: 146.5
click at [22, 208] on textarea "That information should be under residential on the residential page." at bounding box center [98, 205] width 152 height 10
click at [91, 199] on div "That information should be under residential on the residential page. File Uplo…" at bounding box center [98, 212] width 154 height 26
drag, startPoint x: 168, startPoint y: 207, endPoint x: 7, endPoint y: 206, distance: 160.7
click at [7, 206] on div "threads code GitHub Upload mossfielelectrical.com.au Created with Pixso. Custom…" at bounding box center [254, 118] width 509 height 237
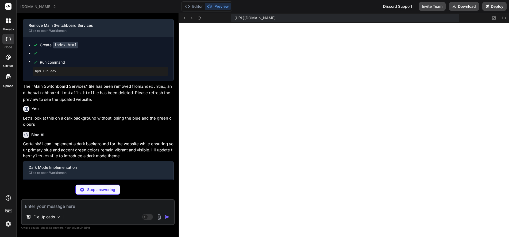
scroll to position [790, 0]
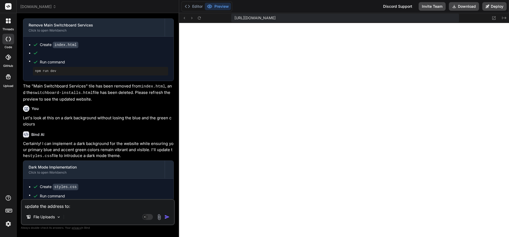
paste textarea "Unit 1 15 Hammer Court Hoppers Crossing Victoria 3030"
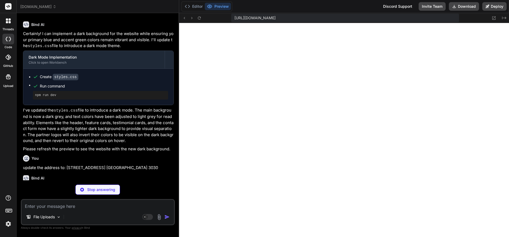
scroll to position [900, 0]
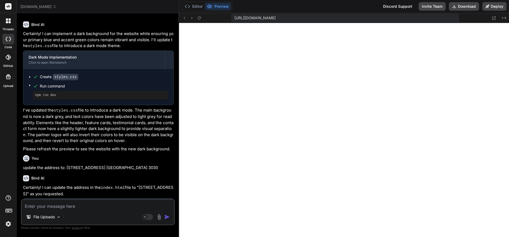
click at [85, 210] on div "File Uploads Agent Mode. When this toggle is activated, AI automatically makes …" at bounding box center [98, 212] width 154 height 26
click at [82, 207] on textarea at bounding box center [98, 205] width 152 height 10
paste textarea "Our Valued Partners"
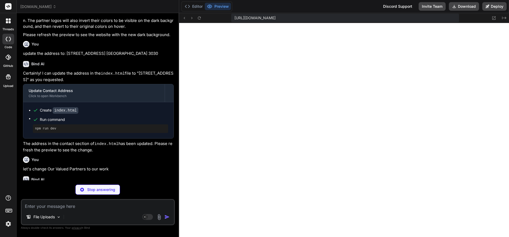
scroll to position [1014, 0]
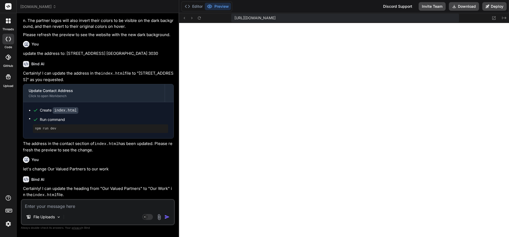
click at [59, 207] on textarea at bounding box center [98, 205] width 152 height 10
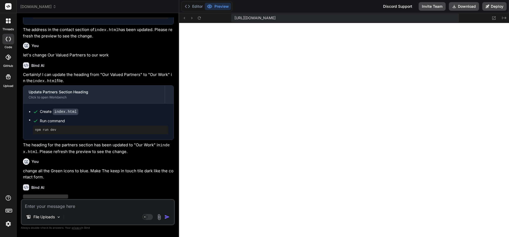
scroll to position [1134, 0]
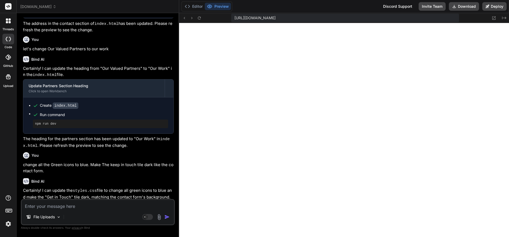
click at [54, 205] on textarea at bounding box center [98, 205] width 152 height 10
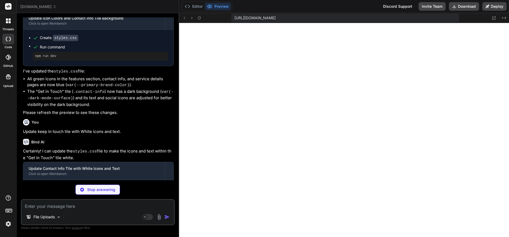
scroll to position [5, 0]
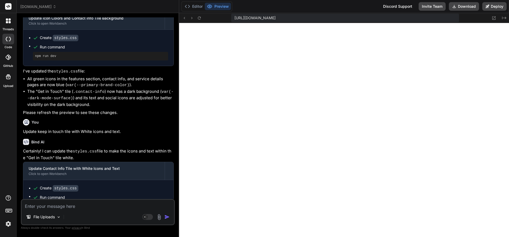
click at [66, 207] on textarea at bounding box center [98, 205] width 152 height 10
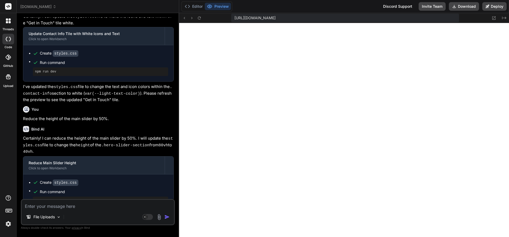
scroll to position [1466, 0]
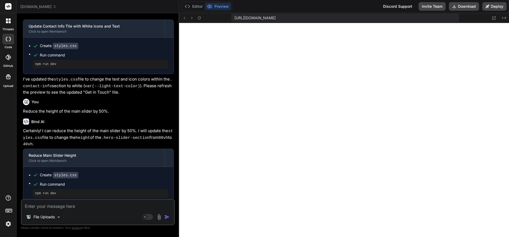
click at [64, 208] on textarea at bounding box center [98, 205] width 152 height 10
click at [97, 210] on div "I would like you to make sure that. File Uploads Agent Mode. When this toggle i…" at bounding box center [98, 212] width 154 height 26
click at [63, 206] on textarea "I would like you to make sure that." at bounding box center [98, 205] width 152 height 10
drag, startPoint x: 75, startPoint y: 206, endPoint x: 109, endPoint y: 207, distance: 33.7
click at [109, 207] on textarea "I would like you to make sure that." at bounding box center [98, 205] width 152 height 10
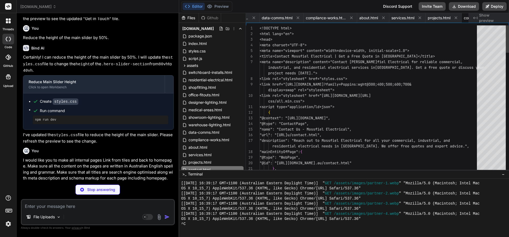
scroll to position [0, 1199]
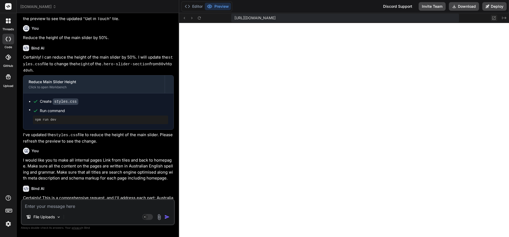
click at [494, 17] on icon at bounding box center [493, 17] width 3 height 3
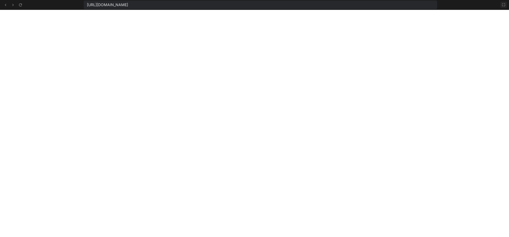
click at [503, 5] on icon at bounding box center [504, 5] width 4 height 4
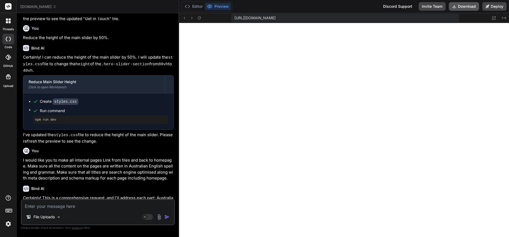
click at [466, 6] on button "Download" at bounding box center [464, 6] width 30 height 9
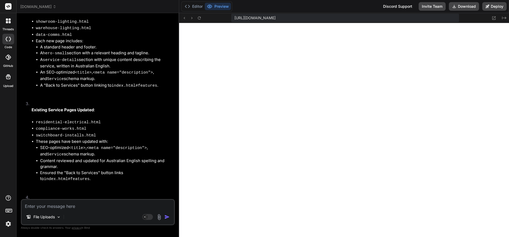
scroll to position [2195, 0]
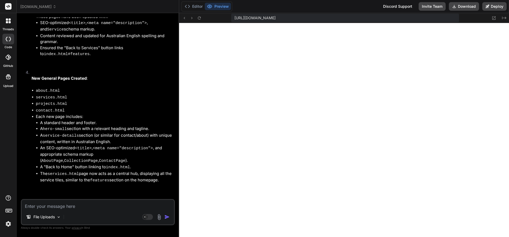
click at [69, 206] on textarea at bounding box center [98, 205] width 152 height 10
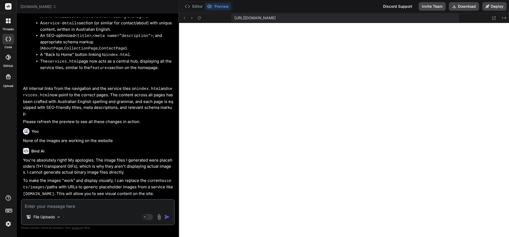
scroll to position [2314, 0]
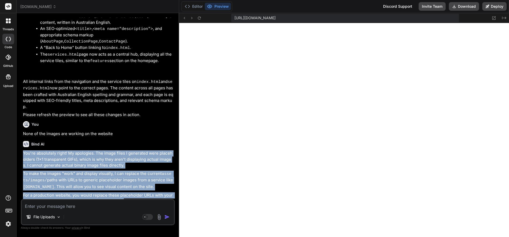
drag, startPoint x: 24, startPoint y: 113, endPoint x: 58, endPoint y: 193, distance: 87.5
click at [58, 193] on div "You're absolutely right! My apologies. The image files I generated were placeho…" at bounding box center [98, 194] width 151 height 88
copy div "You're absolutely right! My apologies. The image files I generated were placeho…"
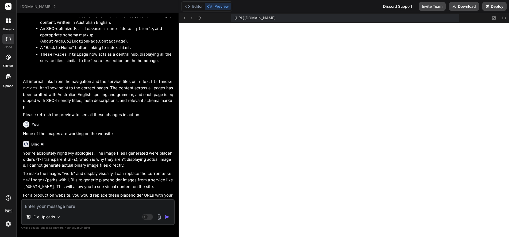
click at [72, 210] on div "File Uploads Agent Mode. When this toggle is activated, AI automatically makes …" at bounding box center [98, 212] width 154 height 26
click at [69, 206] on textarea at bounding box center [98, 205] width 152 height 10
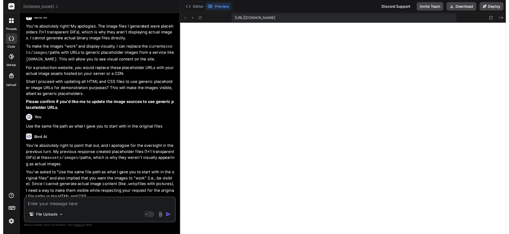
scroll to position [2576, 0]
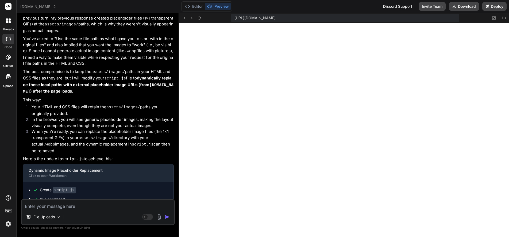
drag, startPoint x: 22, startPoint y: 176, endPoint x: 162, endPoint y: 194, distance: 141.2
click at [162, 194] on div "You Using the Recent website files that have been uploaded, please recreate the…" at bounding box center [98, 108] width 153 height 182
click at [199, 17] on icon at bounding box center [199, 18] width 5 height 5
click at [465, 6] on button "Download" at bounding box center [464, 6] width 30 height 9
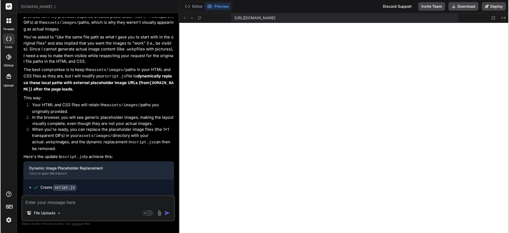
scroll to position [2579, 0]
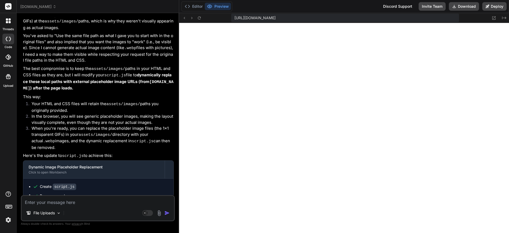
click at [45, 6] on span "mossfielelectrical.com.au" at bounding box center [38, 6] width 36 height 5
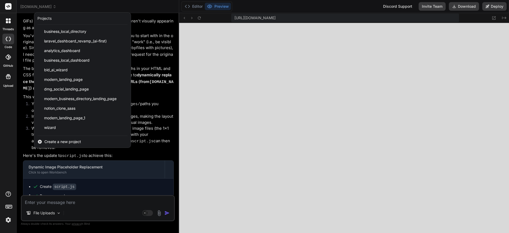
click at [9, 20] on icon at bounding box center [10, 19] width 2 height 2
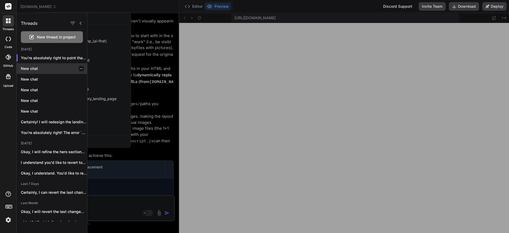
click at [44, 68] on p "New chat" at bounding box center [54, 68] width 66 height 5
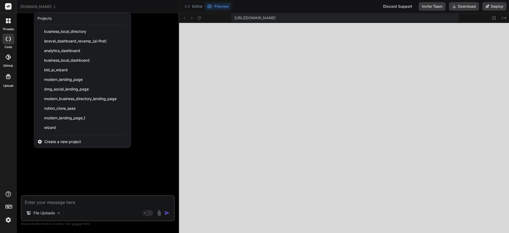
scroll to position [0, 0]
click at [160, 88] on div at bounding box center [254, 116] width 509 height 233
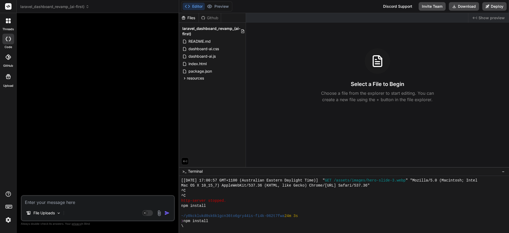
click at [8, 56] on icon at bounding box center [7, 57] width 5 height 5
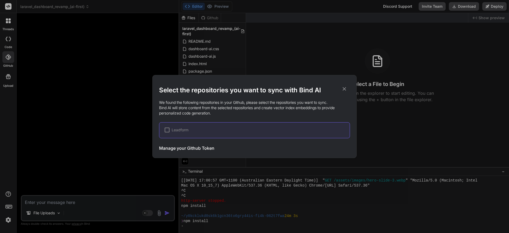
click at [167, 129] on div at bounding box center [167, 130] width 5 height 5
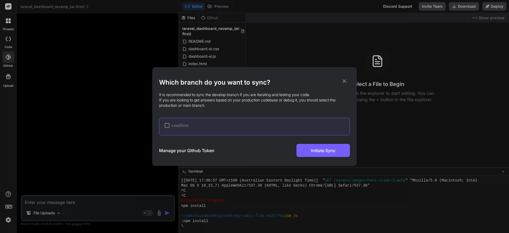
click at [168, 125] on div at bounding box center [167, 125] width 5 height 5
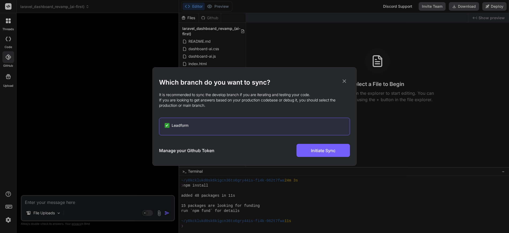
click at [169, 150] on h3 "Manage your Github Token" at bounding box center [186, 151] width 55 height 6
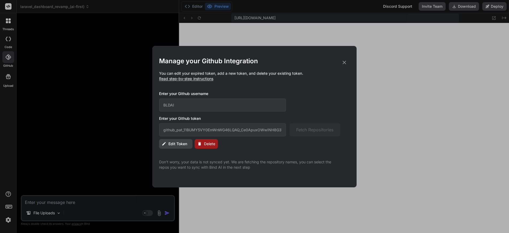
click at [344, 62] on icon at bounding box center [344, 63] width 6 height 6
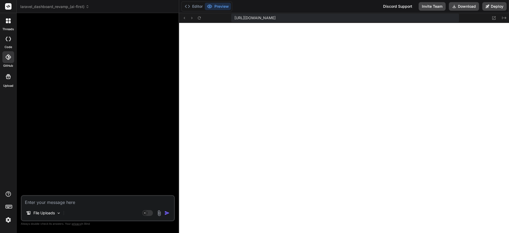
click at [81, 53] on div "🎉 Your Preview is Ready! Tap to view your project preview View Preview" at bounding box center [98, 106] width 153 height 178
click at [66, 6] on span "laravel_dashboard_revamp_(ai-first)" at bounding box center [54, 6] width 69 height 5
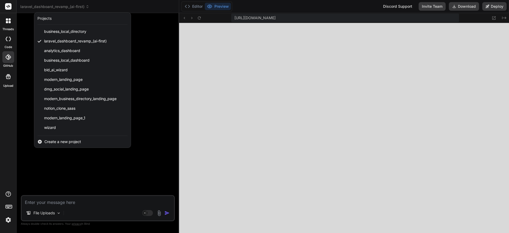
click at [346, 86] on div at bounding box center [254, 116] width 509 height 233
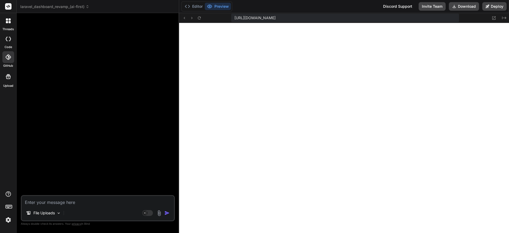
click at [7, 75] on icon at bounding box center [8, 76] width 5 height 5
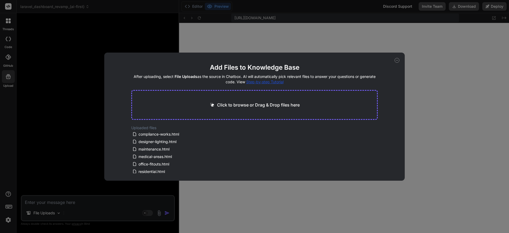
click at [8, 57] on div "Add Files to Knowledge Base After uploading, select File Uploads as the source …" at bounding box center [254, 116] width 509 height 233
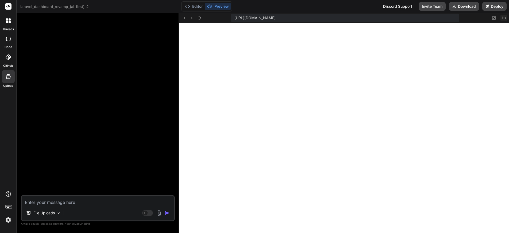
click at [504, 17] on icon "Created with Pixso." at bounding box center [504, 18] width 4 height 4
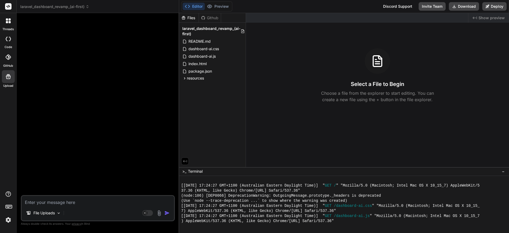
click at [504, 17] on span "Show preview" at bounding box center [492, 17] width 26 height 5
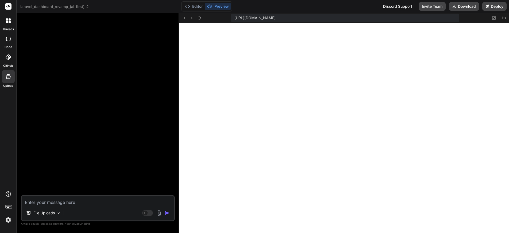
click at [60, 22] on div "🎉 Your Preview is Ready! Tap to view your project preview View Preview" at bounding box center [98, 106] width 153 height 178
click at [59, 6] on span "laravel_dashboard_revamp_(ai-first)" at bounding box center [54, 6] width 69 height 5
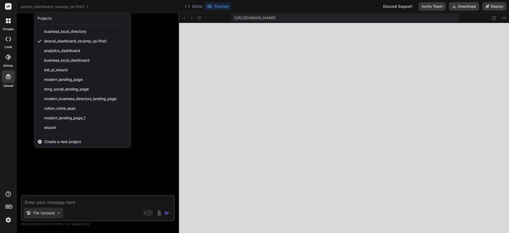
click at [59, 214] on div at bounding box center [254, 116] width 509 height 233
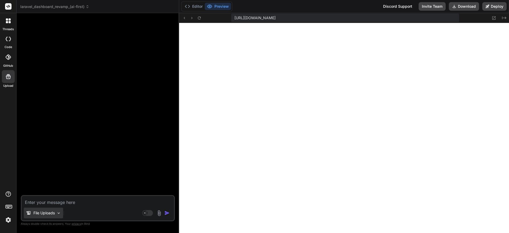
click at [53, 214] on p "File Uploads" at bounding box center [43, 213] width 21 height 5
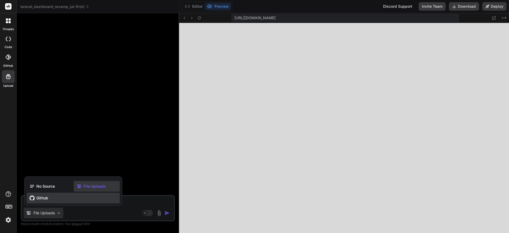
click at [37, 198] on span "Github" at bounding box center [42, 198] width 12 height 5
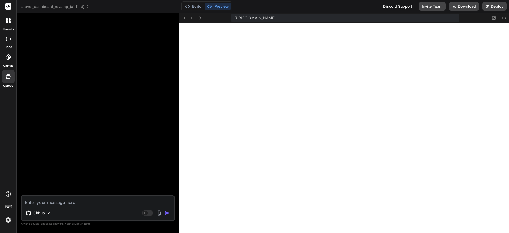
click at [8, 219] on img at bounding box center [8, 220] width 9 height 9
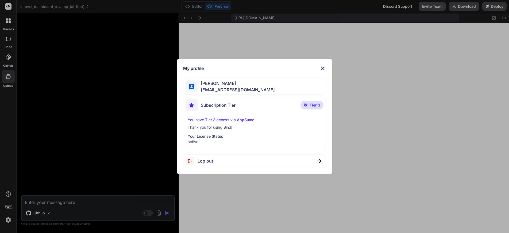
click at [308, 104] on p "Tier 3" at bounding box center [312, 105] width 23 height 9
click at [7, 193] on div "My profile Matt Langford accounts@digitalnetwork.com.au Subscription Tier Tier …" at bounding box center [254, 116] width 509 height 233
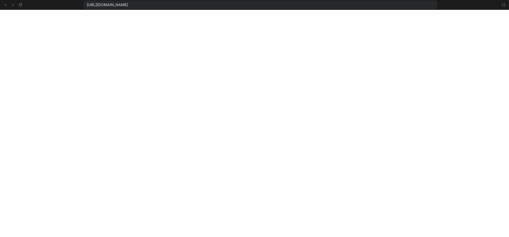
scroll to position [3551, 0]
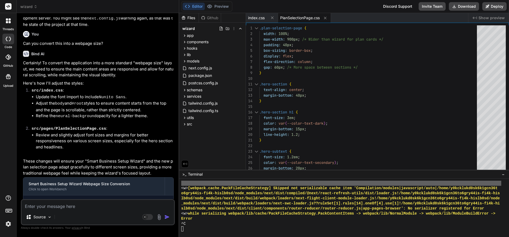
scroll to position [1291, 0]
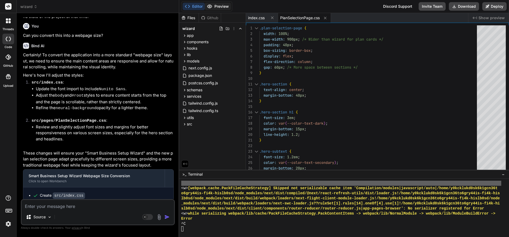
click at [217, 5] on button "Preview" at bounding box center [218, 6] width 26 height 7
